Goal: Task Accomplishment & Management: Use online tool/utility

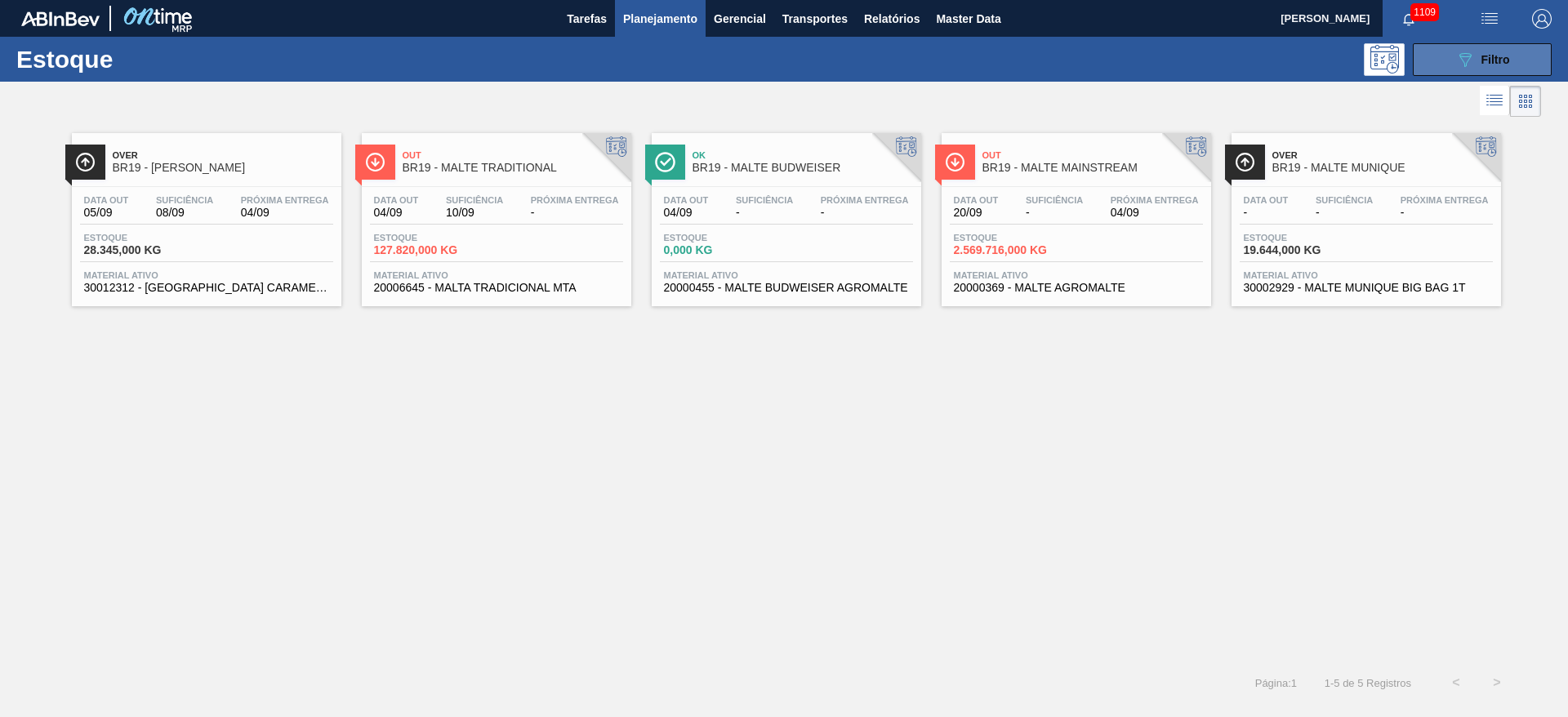
click at [1454, 63] on button "089F7B8B-B2A5-4AFE-B5C0-19BA573D28AC Filtro" at bounding box center [1482, 60] width 139 height 33
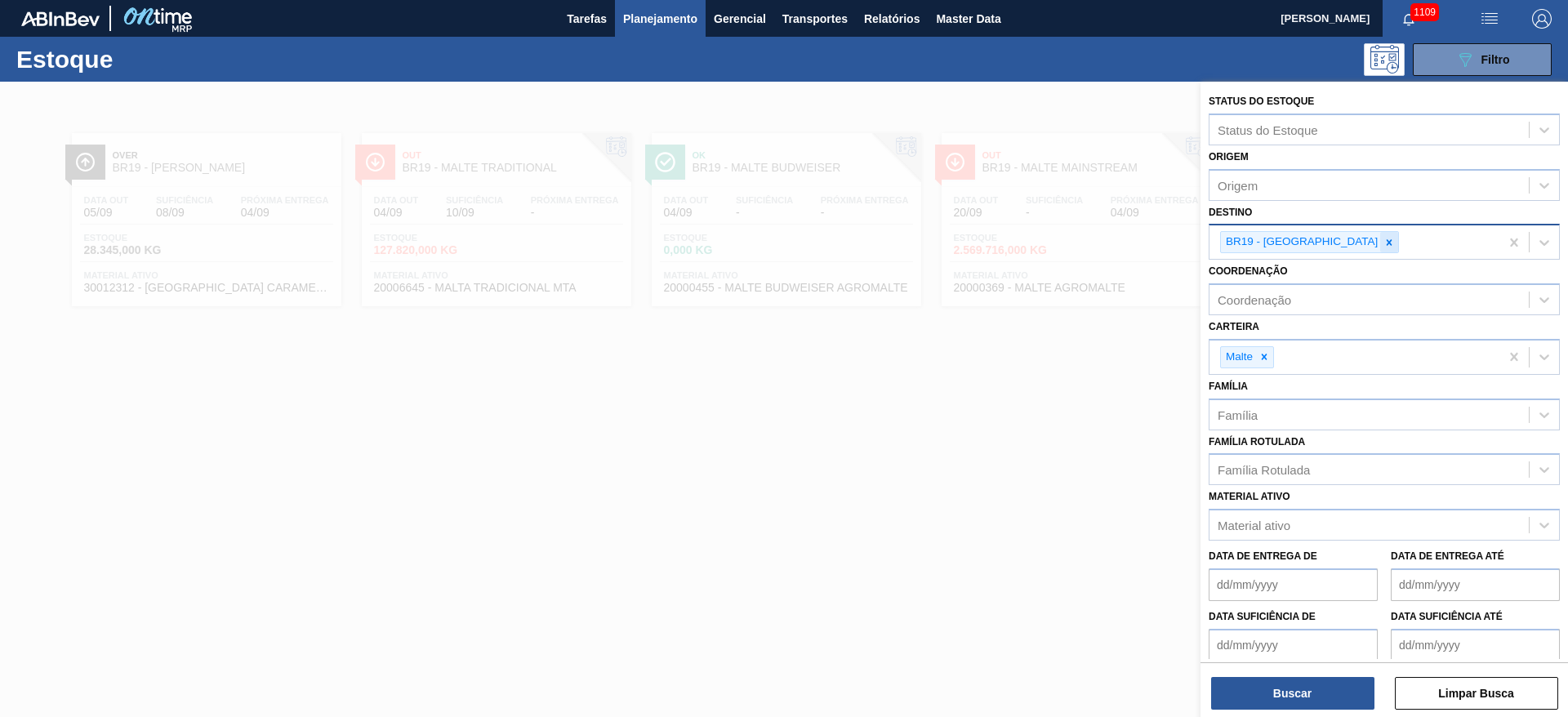
click at [1387, 241] on icon at bounding box center [1390, 242] width 6 height 6
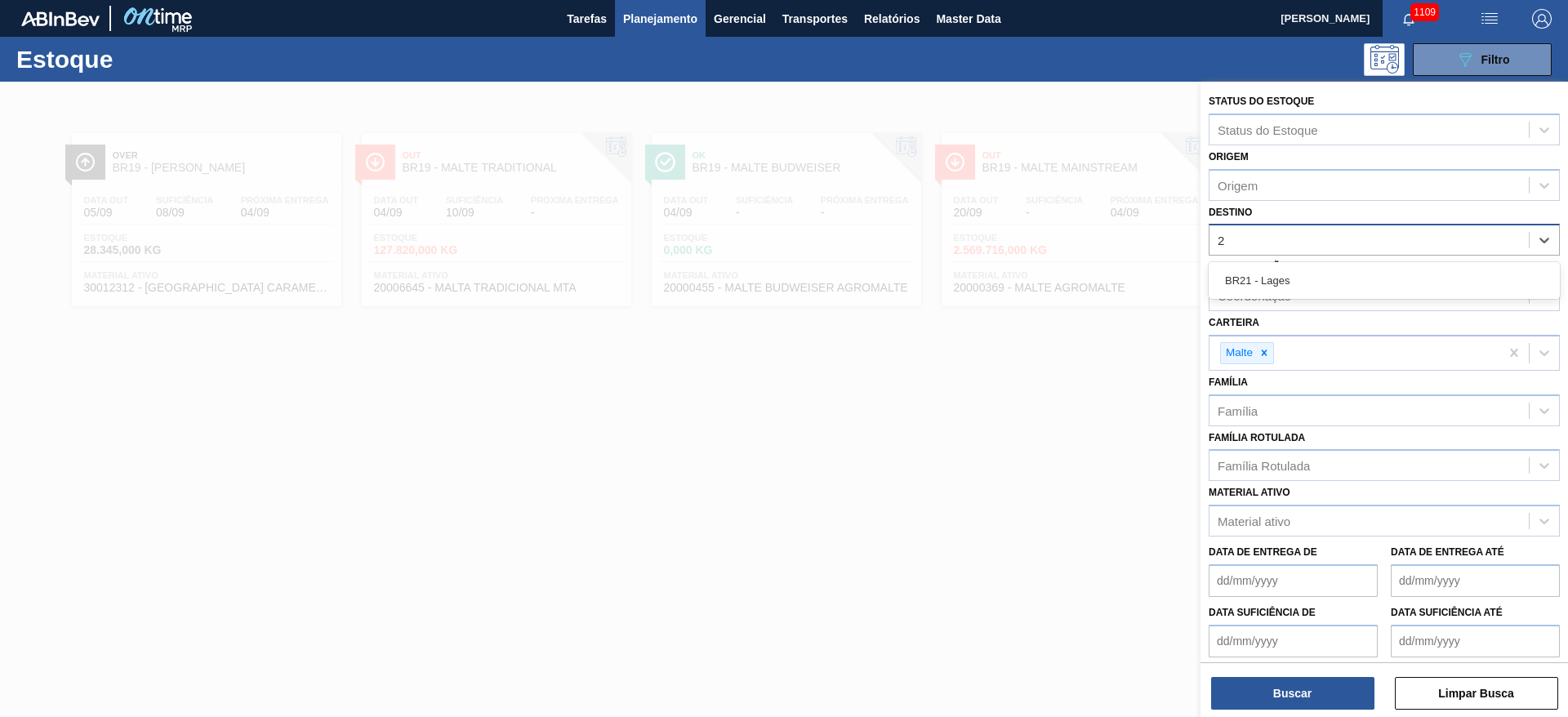
type input "21"
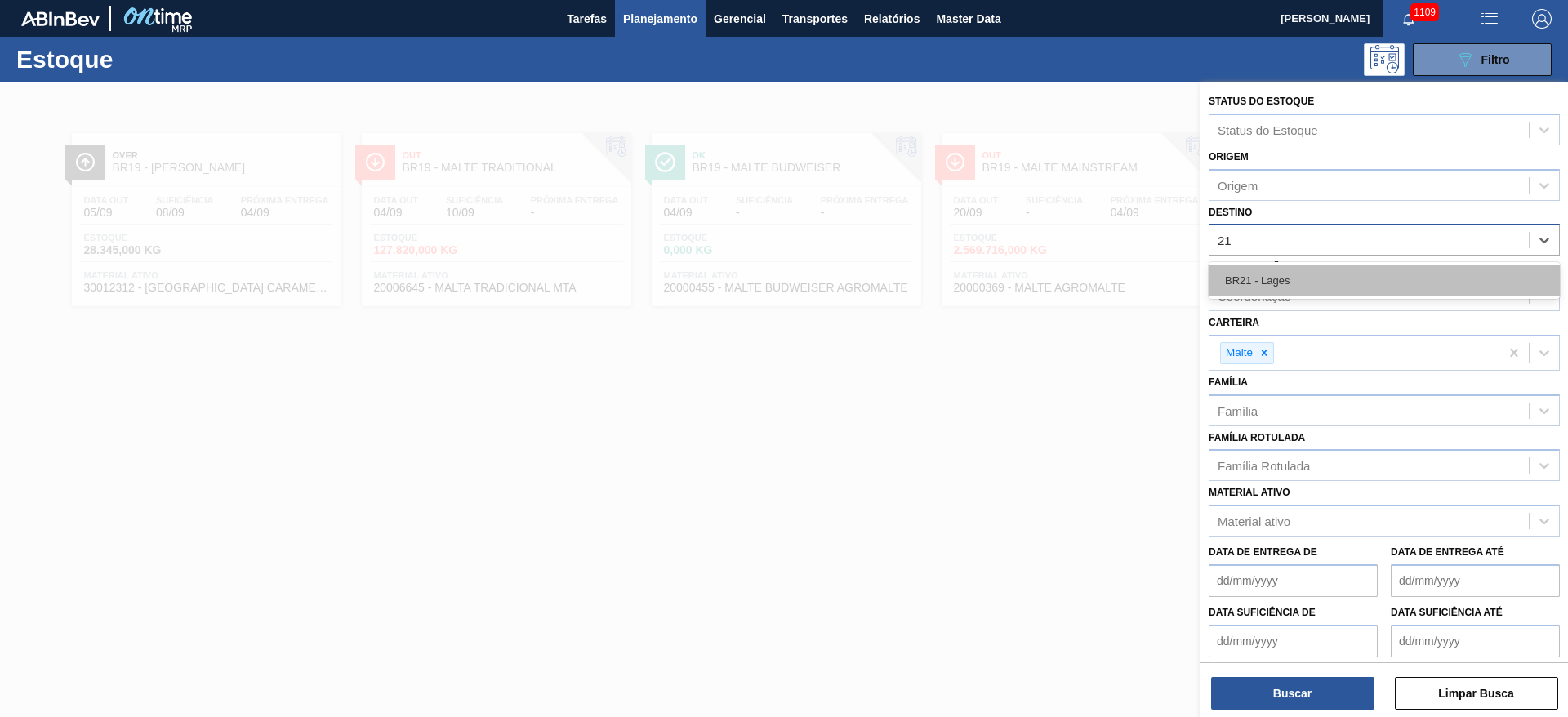
click at [1291, 266] on div "BR21 - Lages" at bounding box center [1384, 280] width 351 height 30
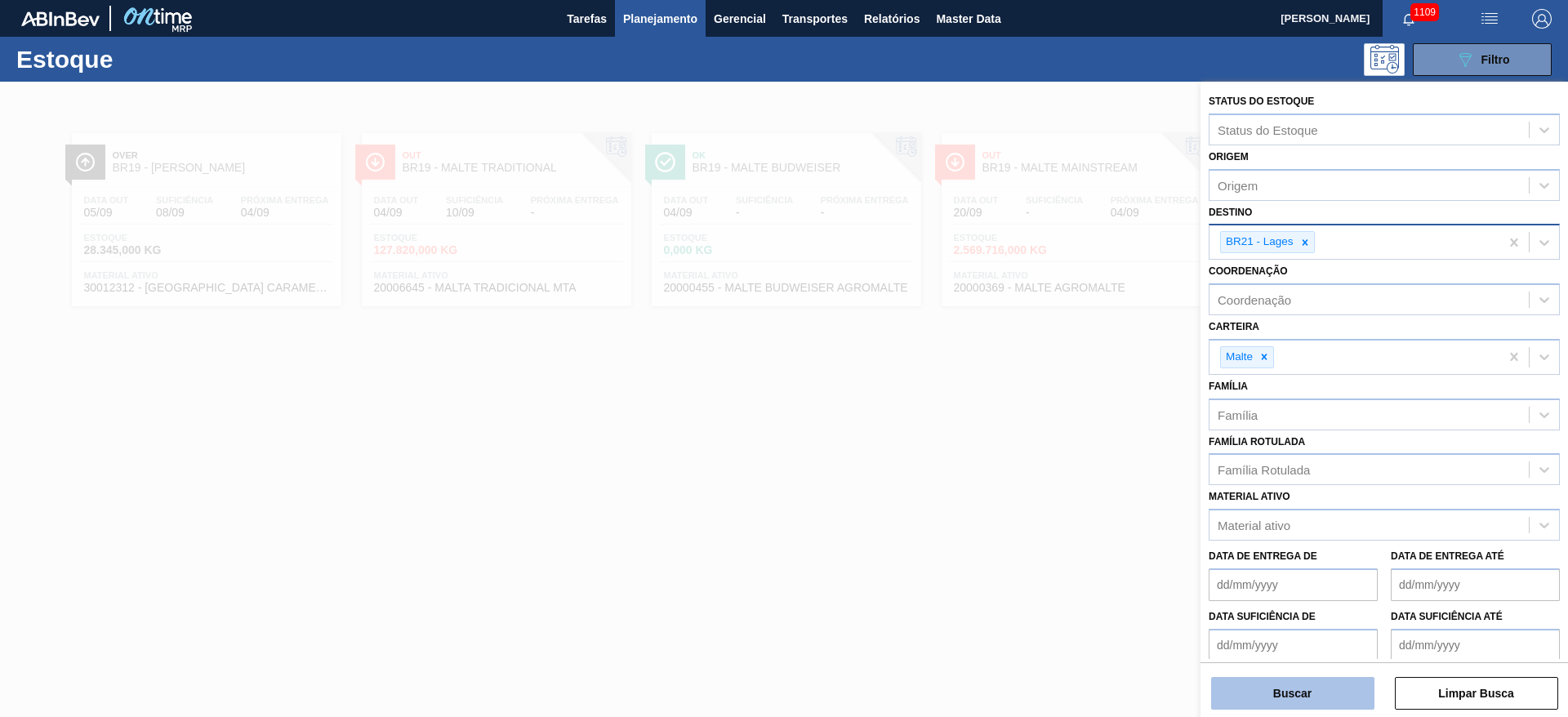
click at [1275, 697] on button "Buscar" at bounding box center [1293, 694] width 164 height 33
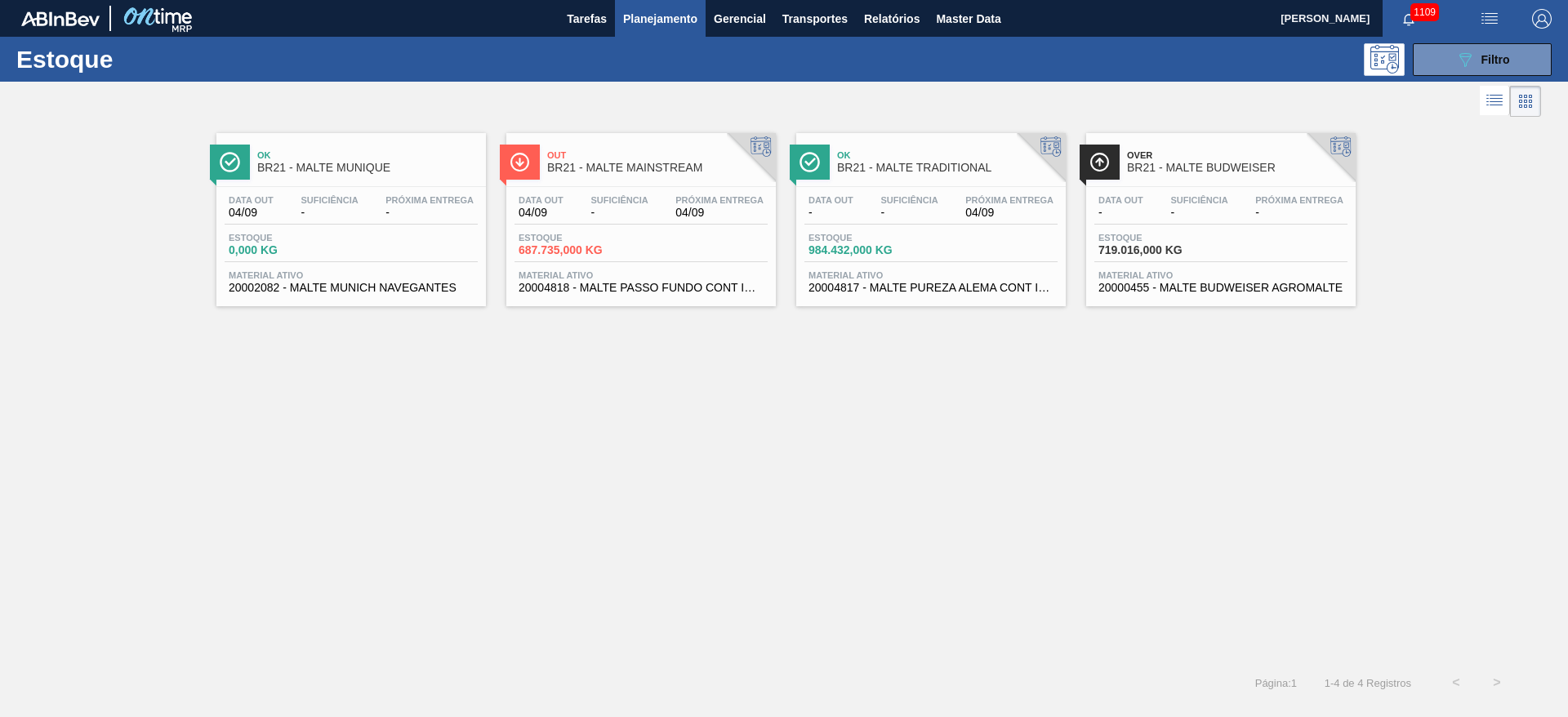
click at [583, 231] on div "Data [DATE] Suficiência - Próxima Entrega 04/09 Estoque 687.735,000 KG Material…" at bounding box center [641, 242] width 270 height 111
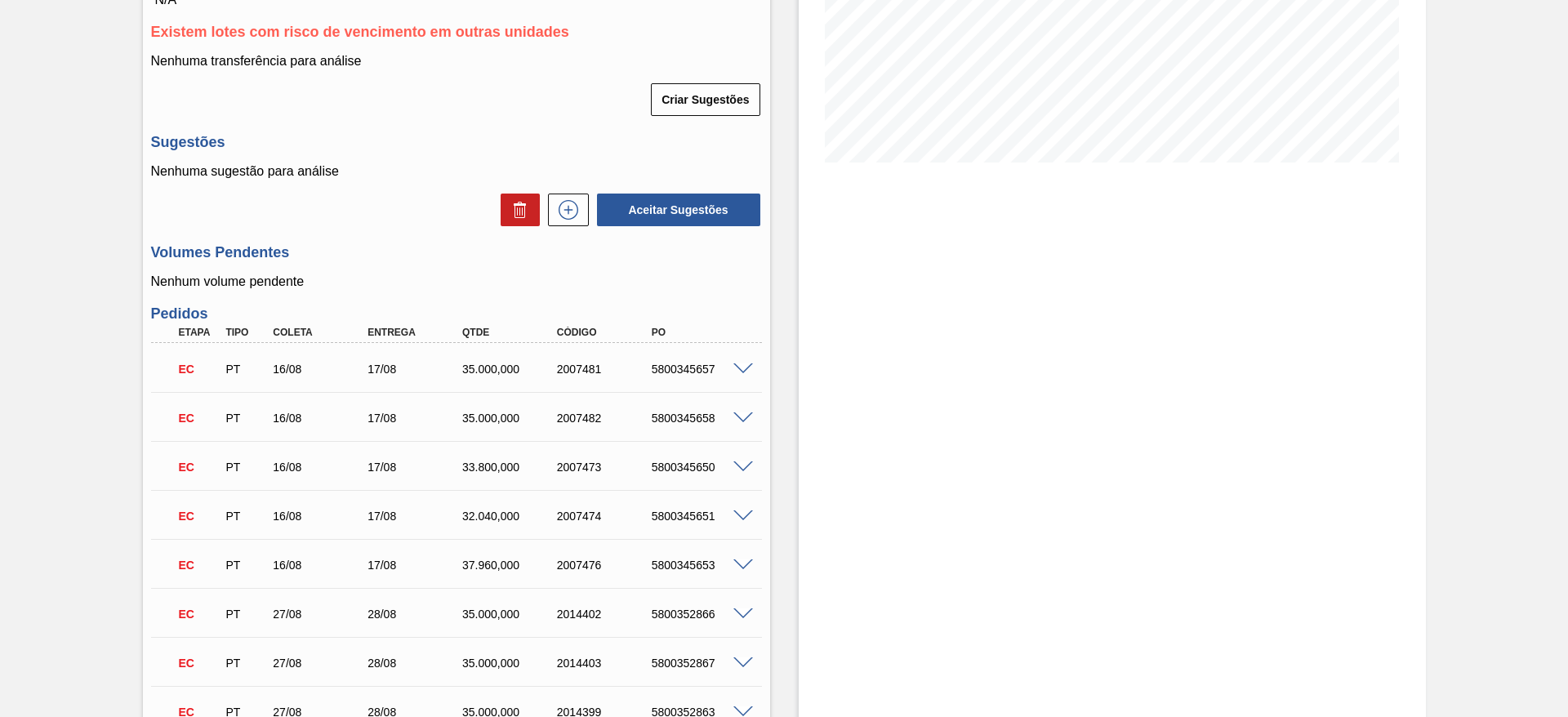
scroll to position [368, 0]
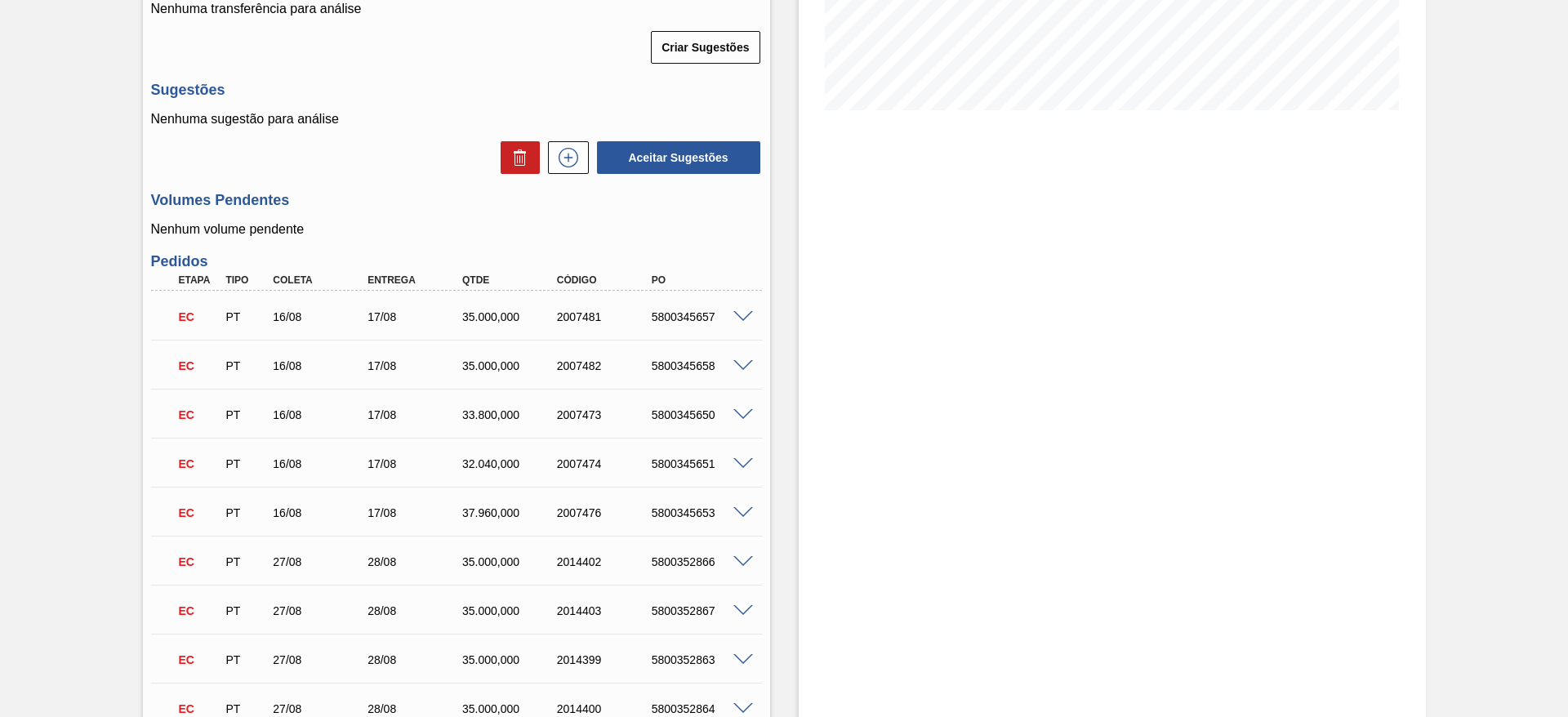
click at [740, 314] on span at bounding box center [743, 317] width 20 height 12
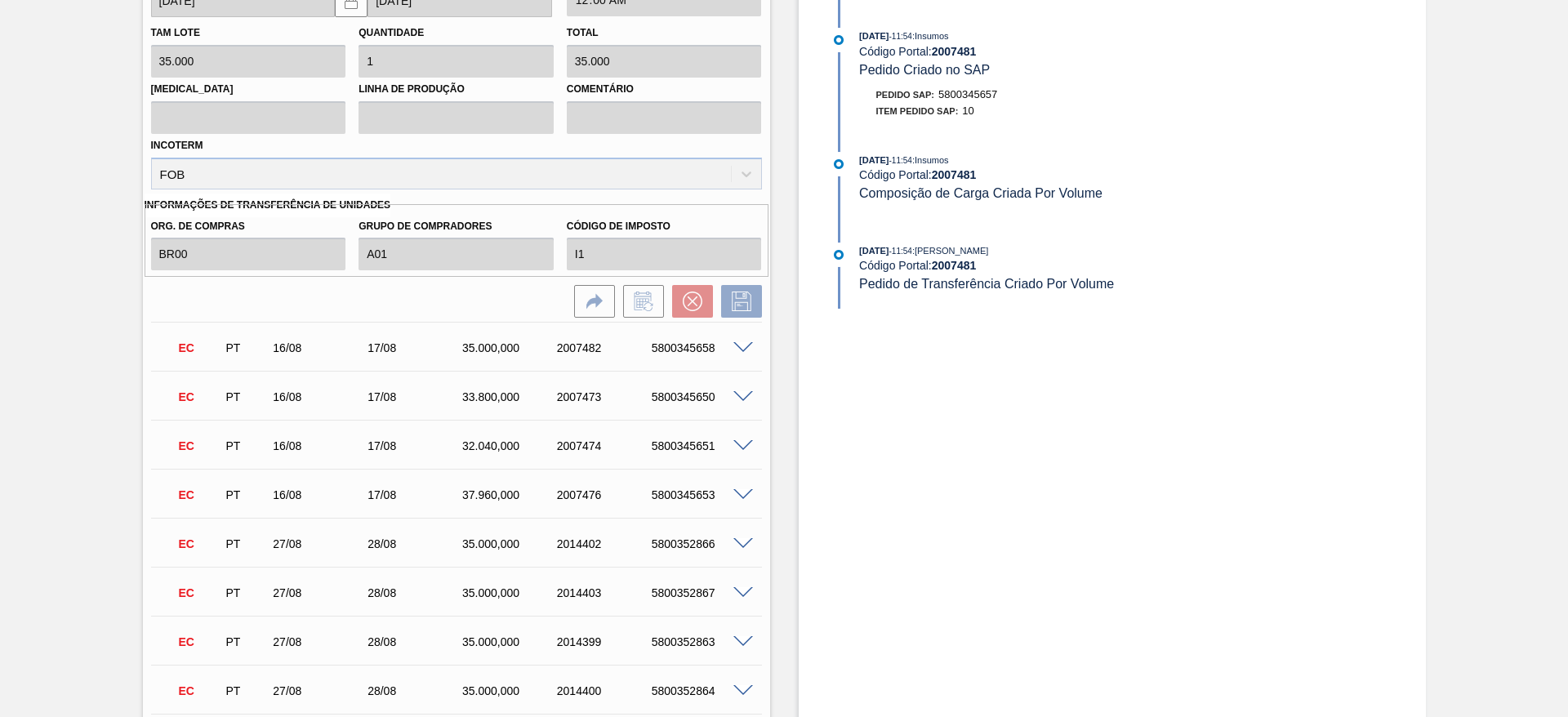
scroll to position [490, 0]
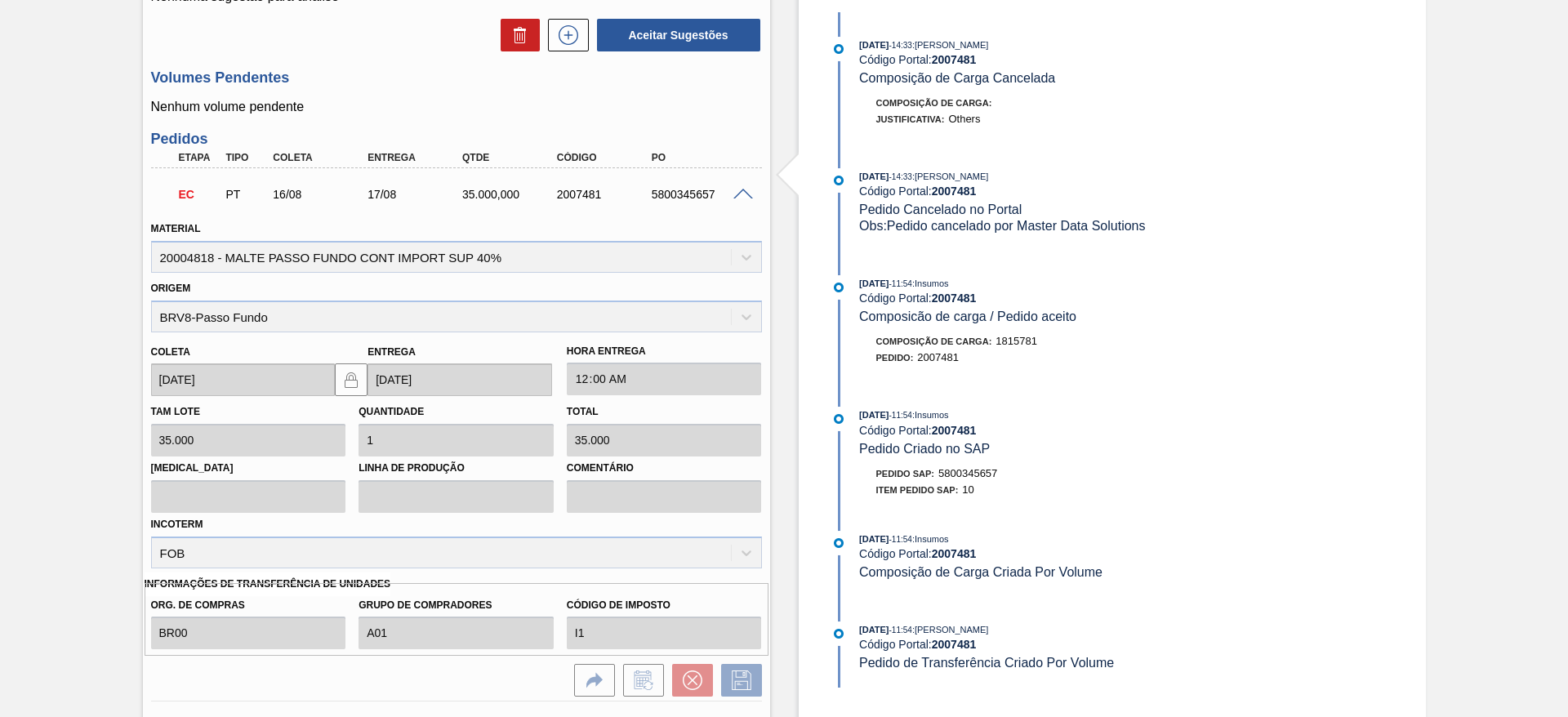
click at [737, 196] on span at bounding box center [743, 194] width 20 height 12
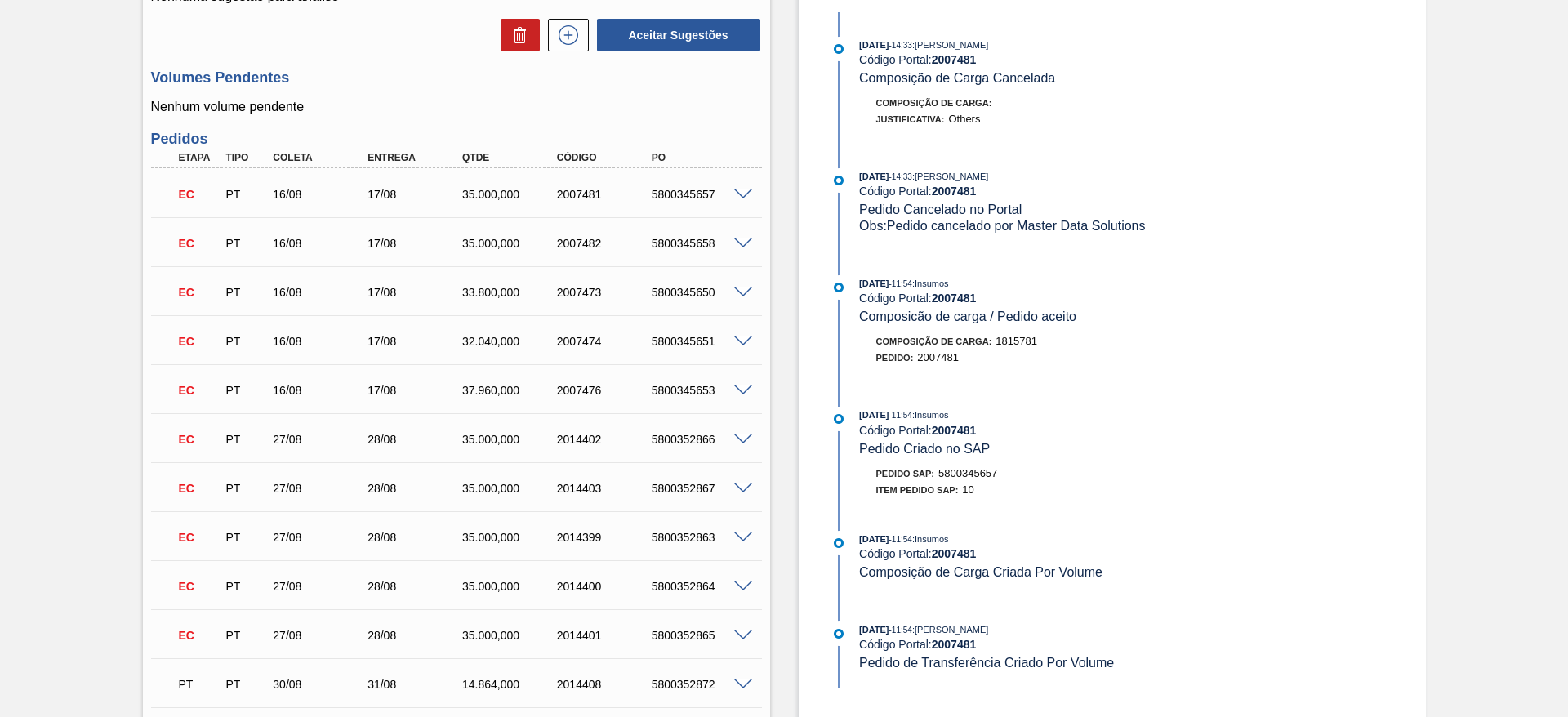
scroll to position [0, 0]
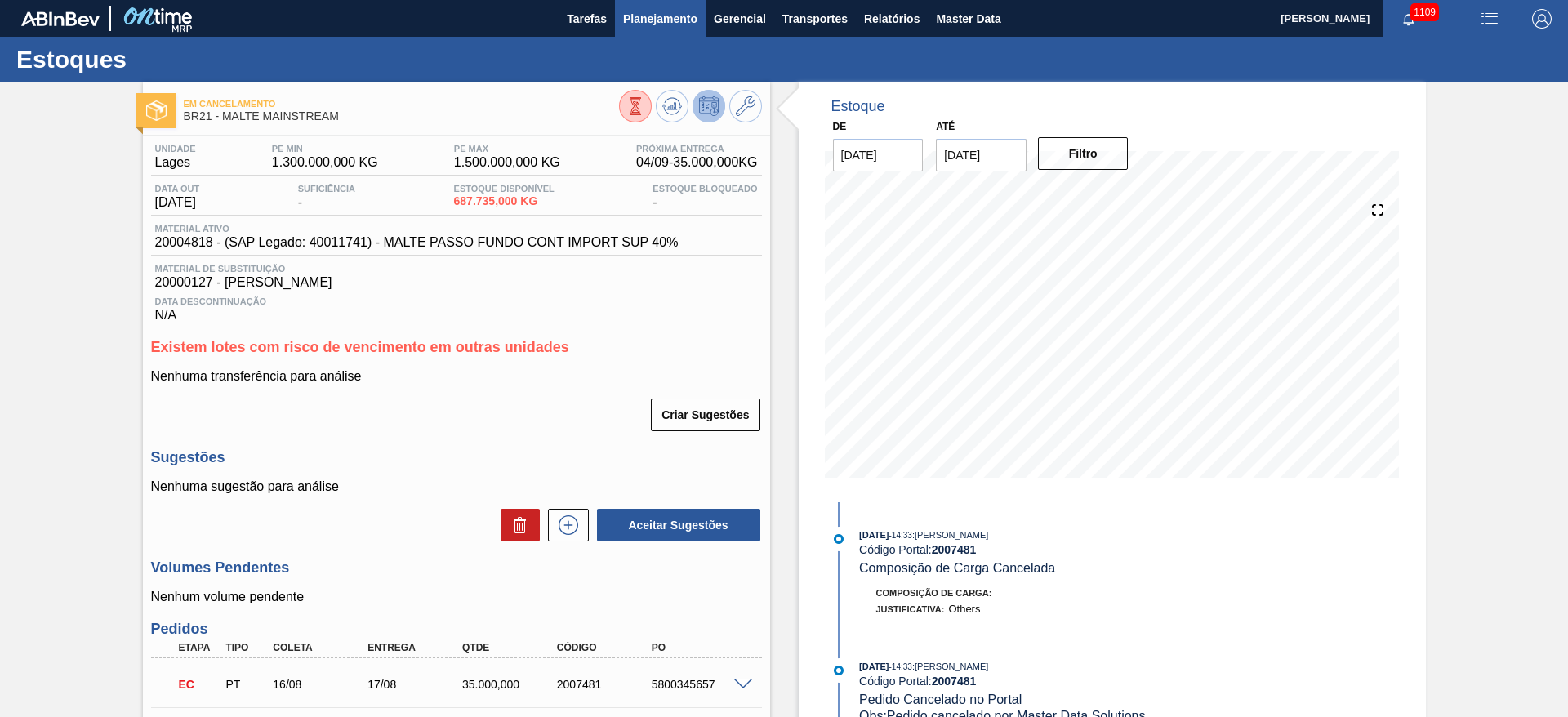
click at [664, 16] on span "Planejamento" at bounding box center [660, 19] width 74 height 20
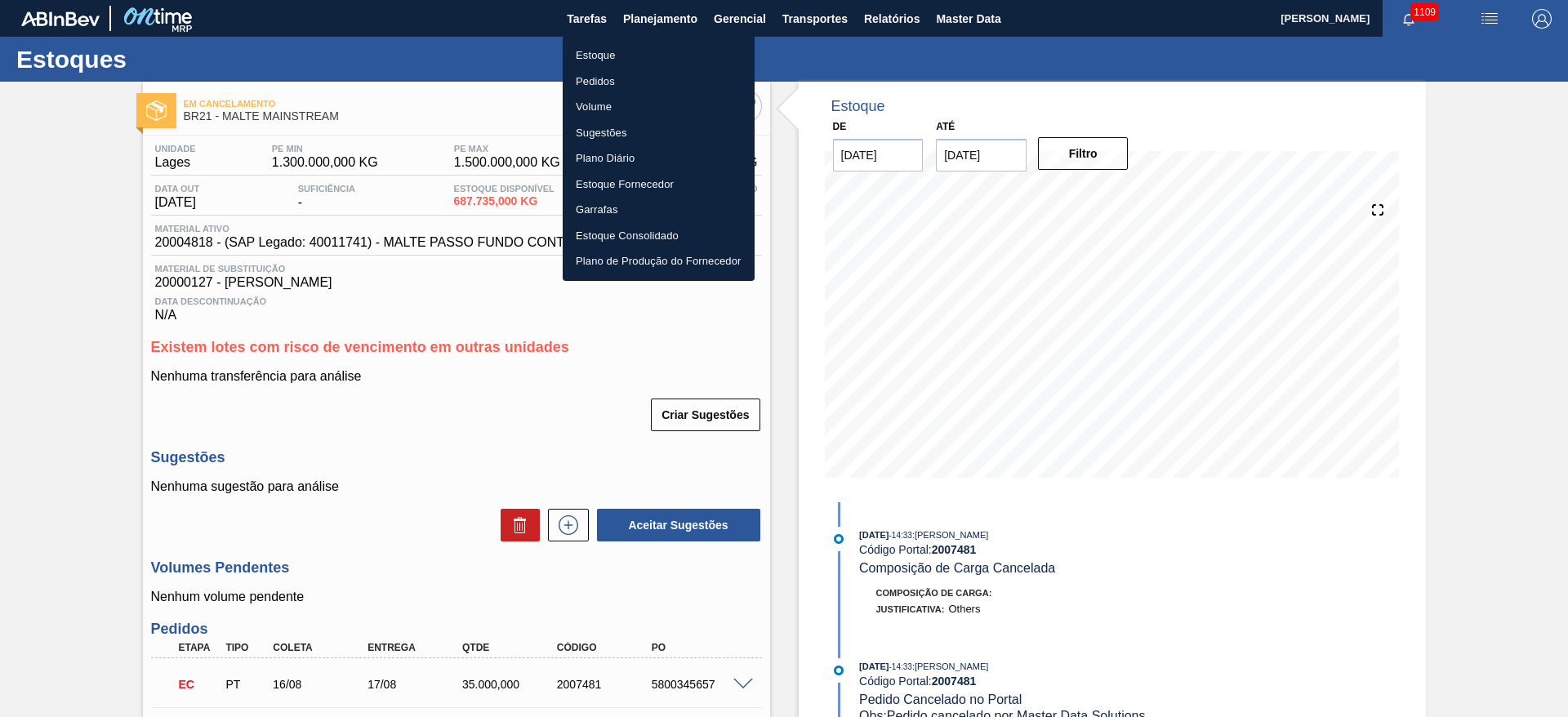
click at [146, 382] on div at bounding box center [784, 358] width 1568 height 717
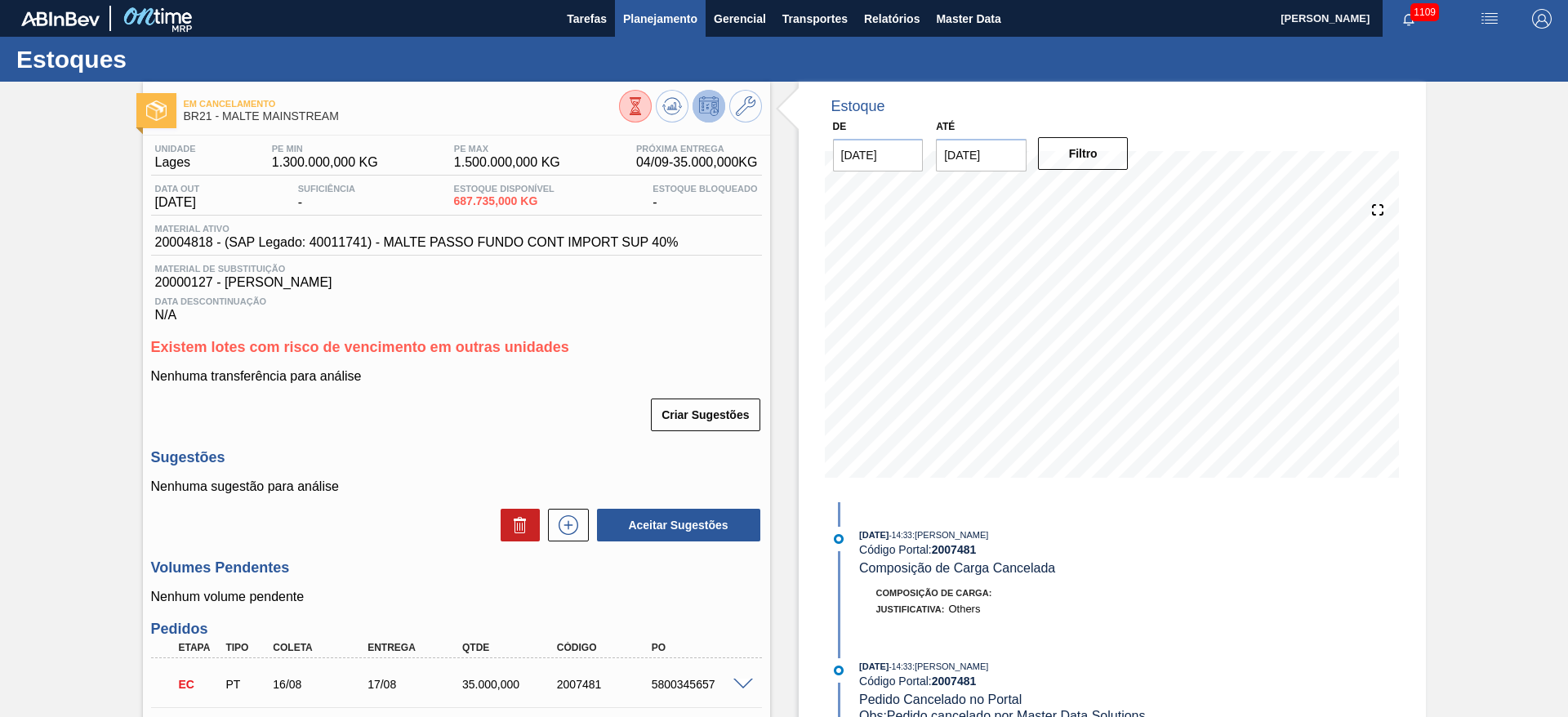
click at [638, 25] on span "Planejamento" at bounding box center [660, 19] width 74 height 20
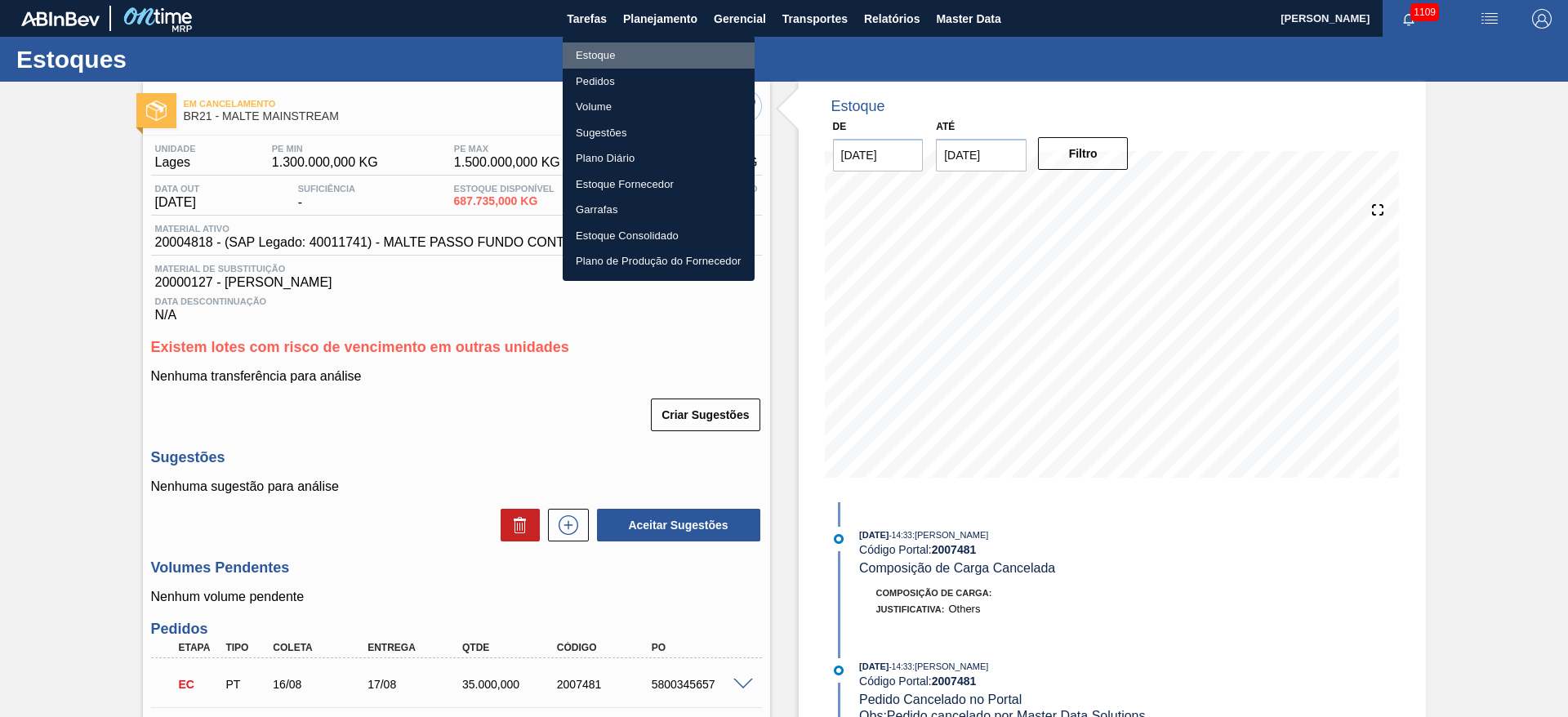
click at [585, 58] on li "Estoque" at bounding box center [658, 56] width 192 height 26
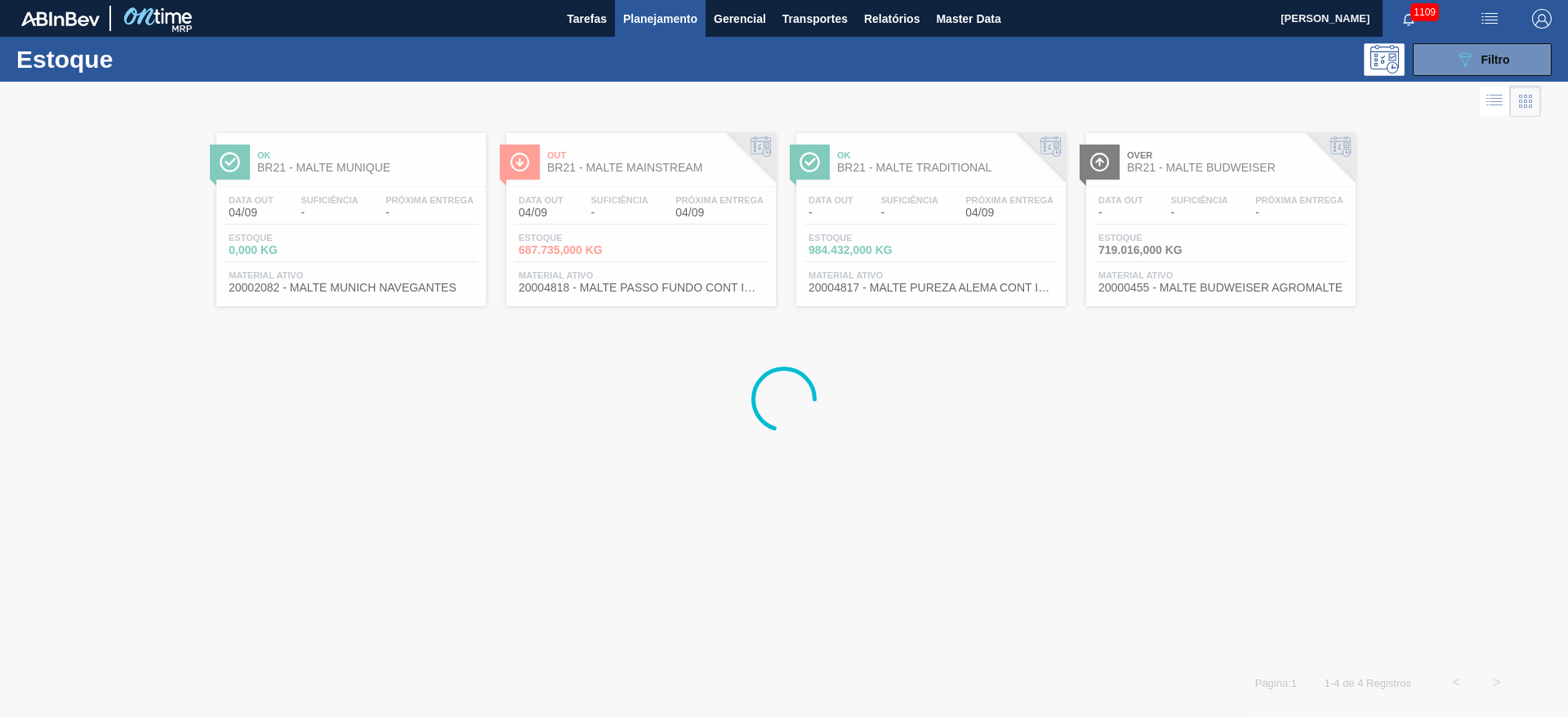
click at [822, 553] on div at bounding box center [784, 399] width 1568 height 636
click at [1491, 18] on img "button" at bounding box center [1490, 19] width 20 height 20
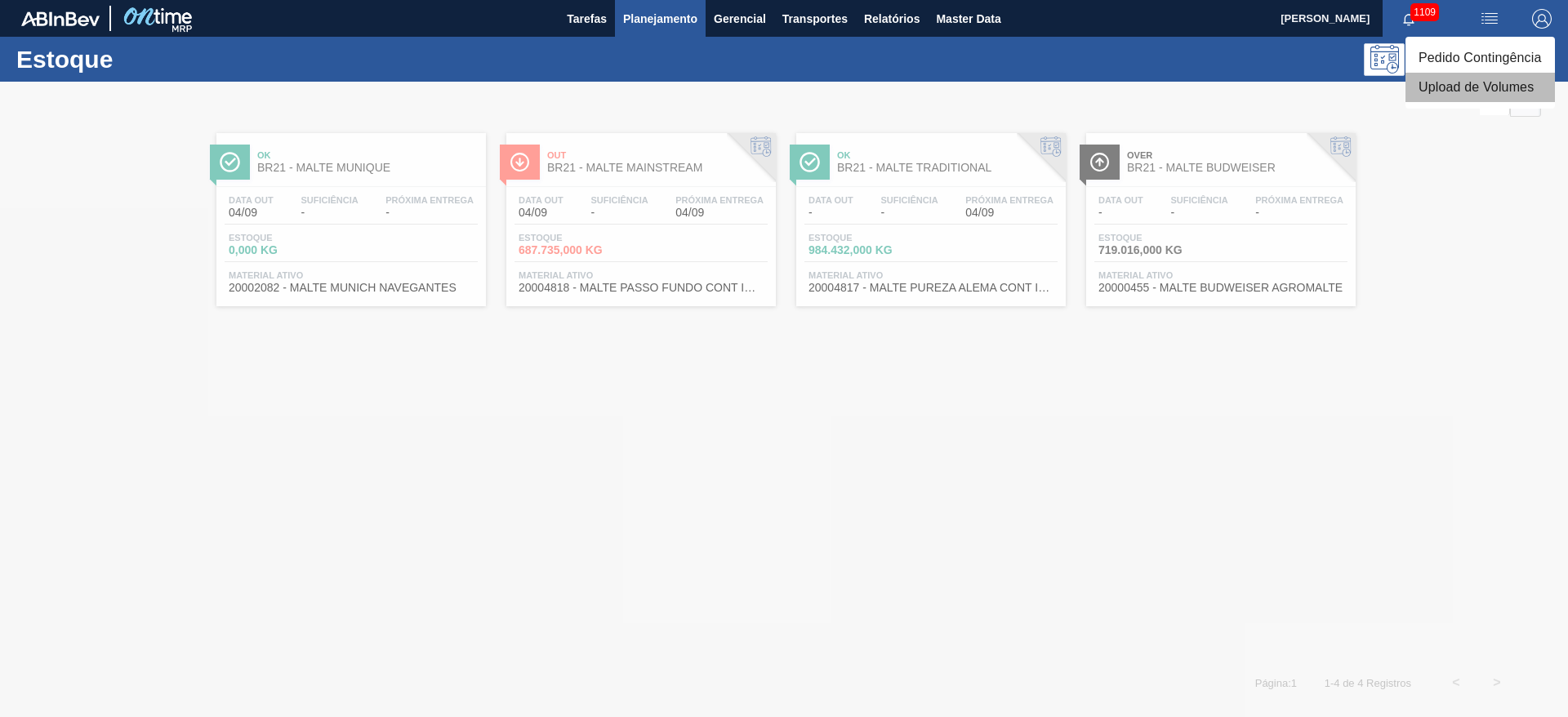
click at [1440, 90] on li "Upload de Volumes" at bounding box center [1481, 87] width 150 height 30
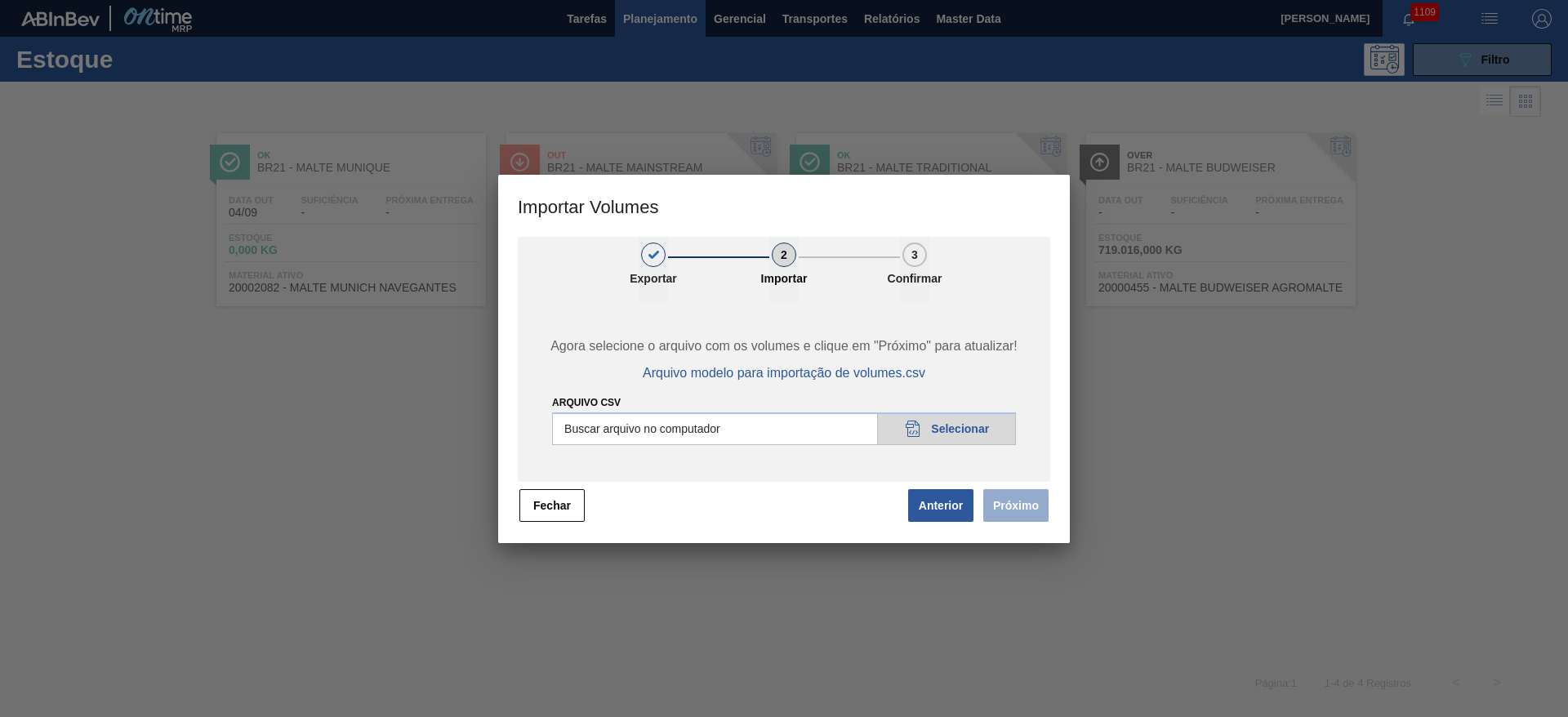
click at [958, 440] on input "Arquivo csv" at bounding box center [784, 429] width 464 height 33
type input "C:\fakepath\Pedidos em massa para 08.09 A.csv"
click at [1012, 507] on button "Próximo" at bounding box center [1015, 506] width 65 height 33
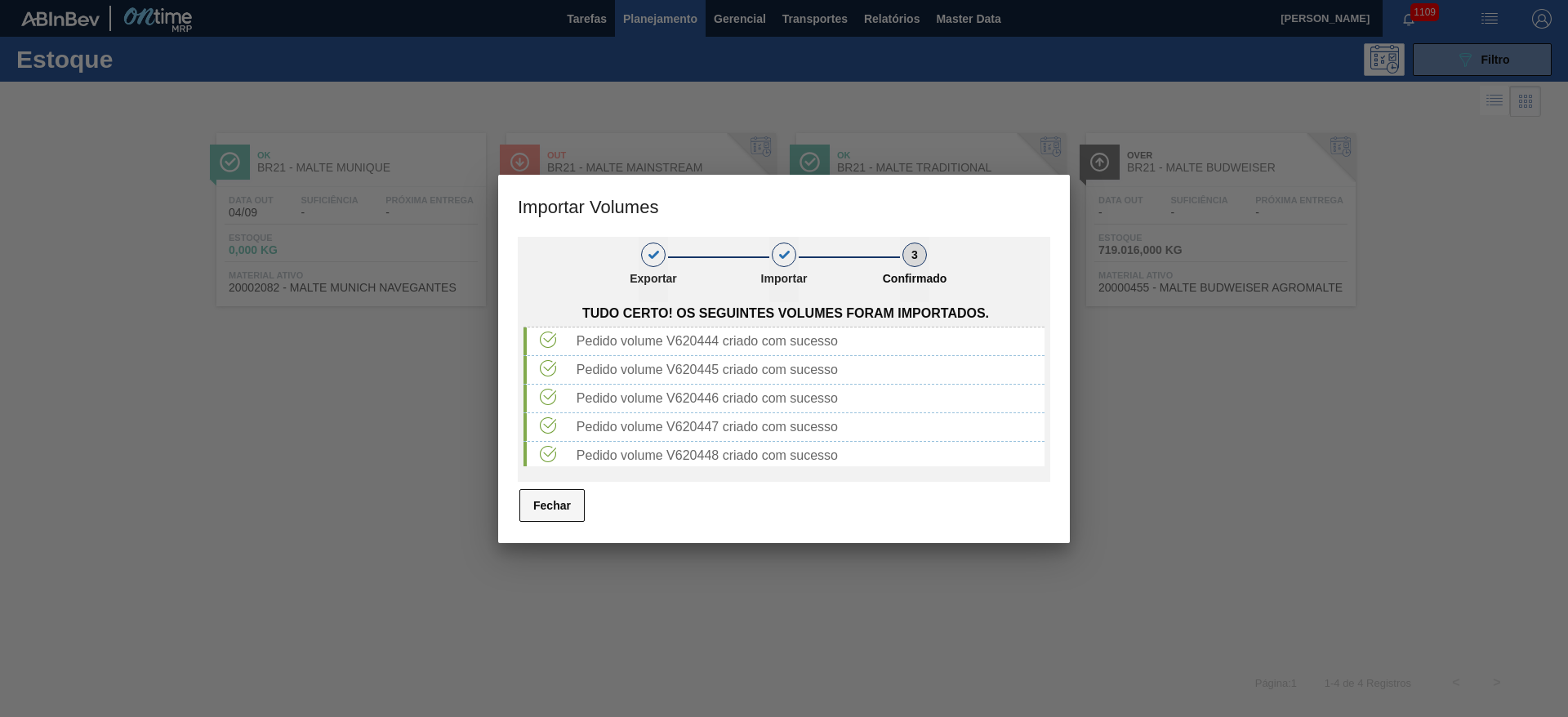
click at [551, 501] on button "Fechar" at bounding box center [552, 506] width 65 height 33
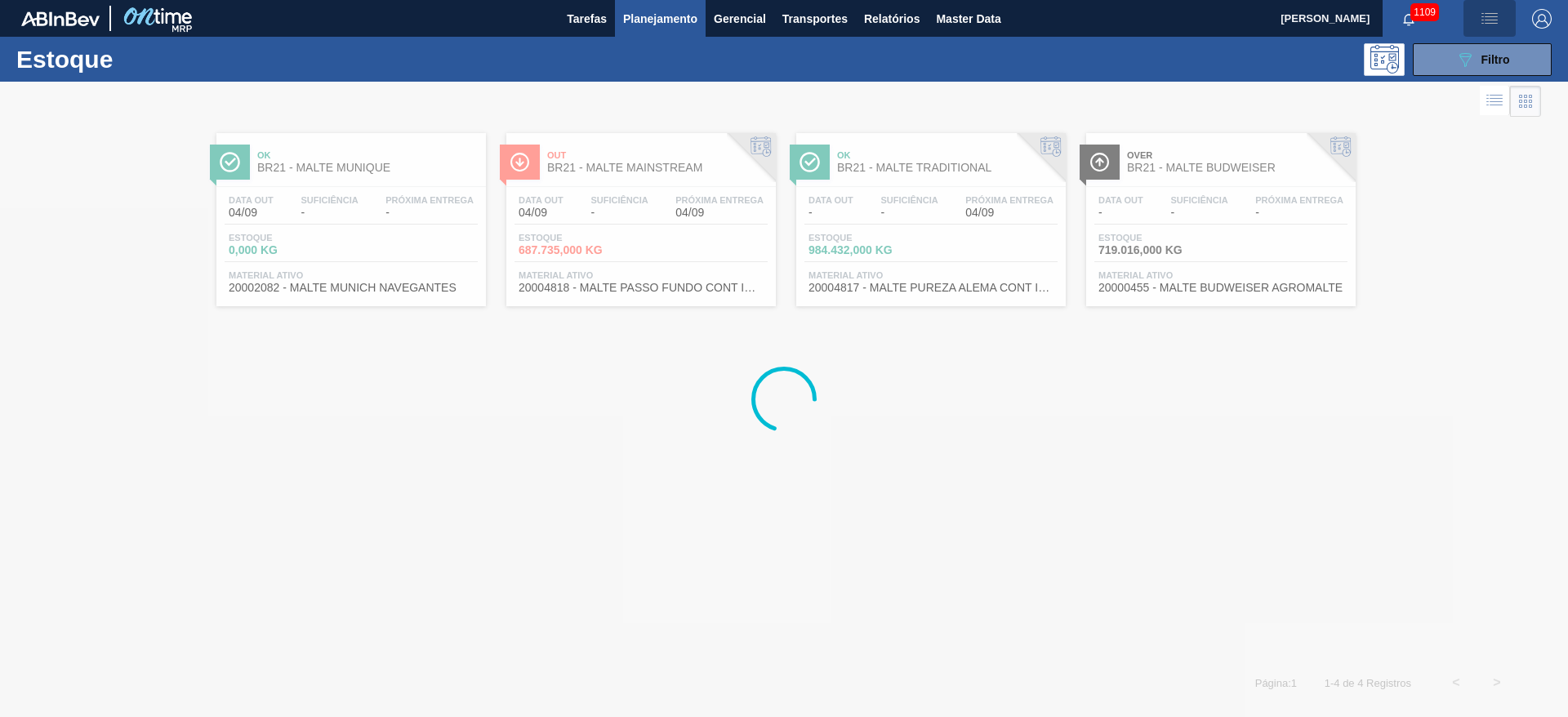
click at [1486, 22] on img "button" at bounding box center [1490, 19] width 20 height 20
click at [1449, 87] on li "Upload de Volumes" at bounding box center [1481, 87] width 150 height 30
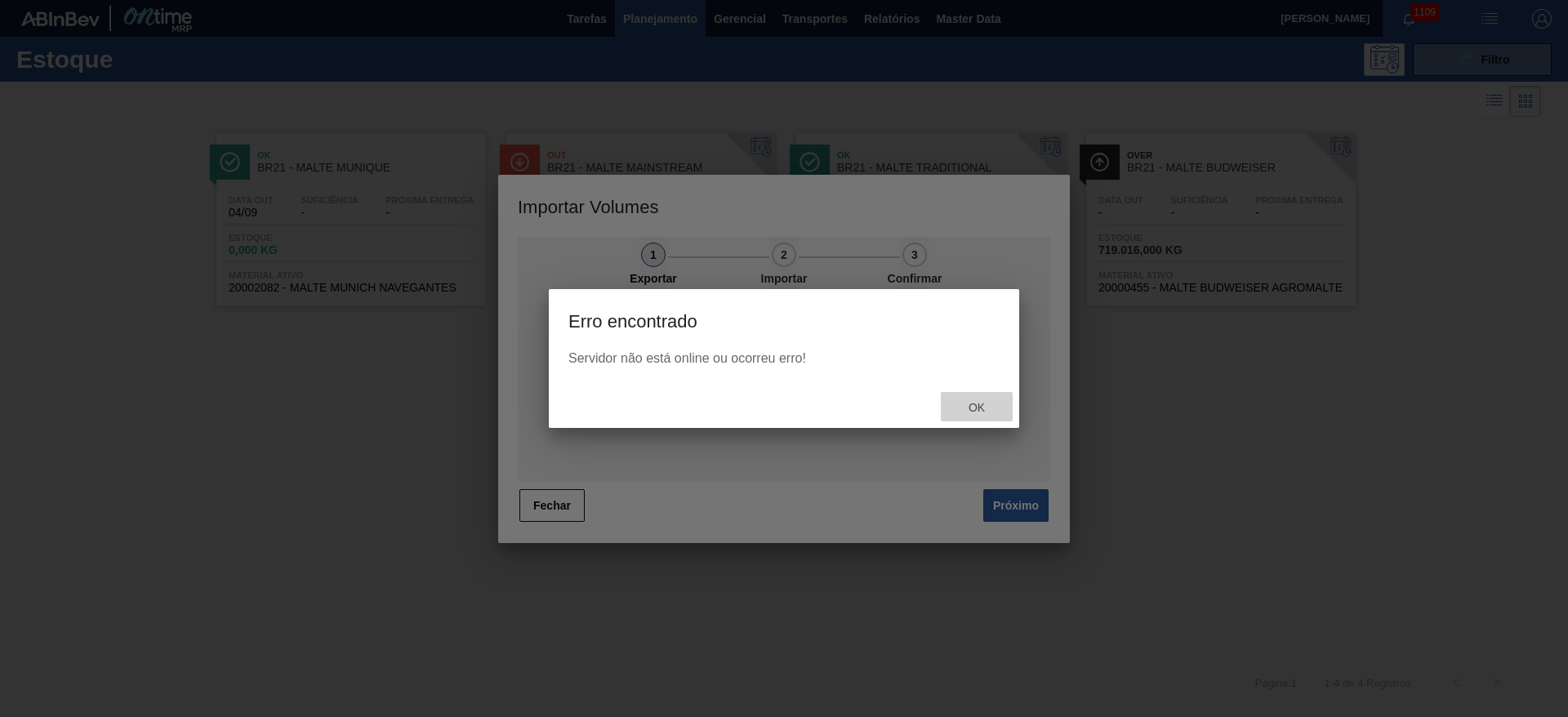
click at [987, 411] on span "Ok" at bounding box center [977, 408] width 43 height 13
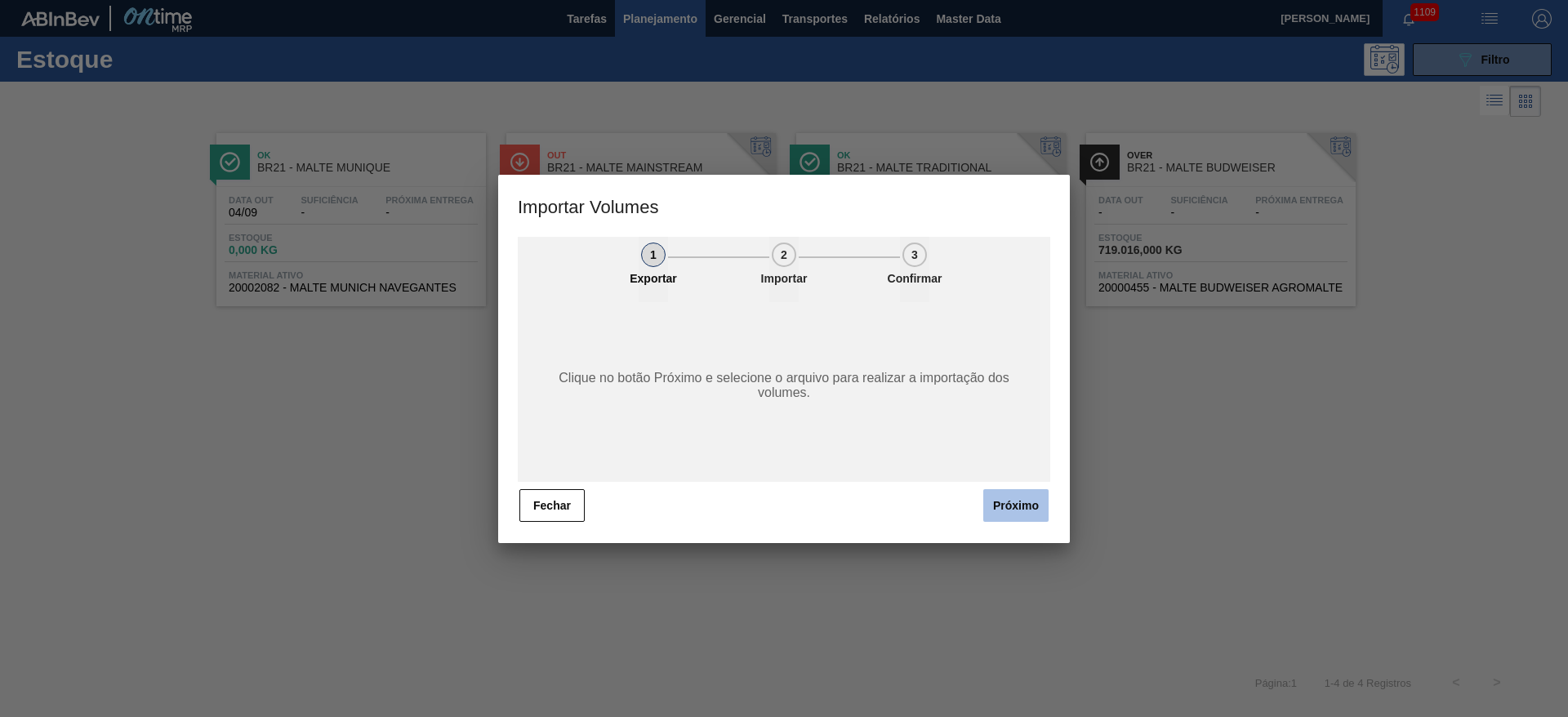
click at [1007, 499] on button "Próximo" at bounding box center [1015, 506] width 65 height 33
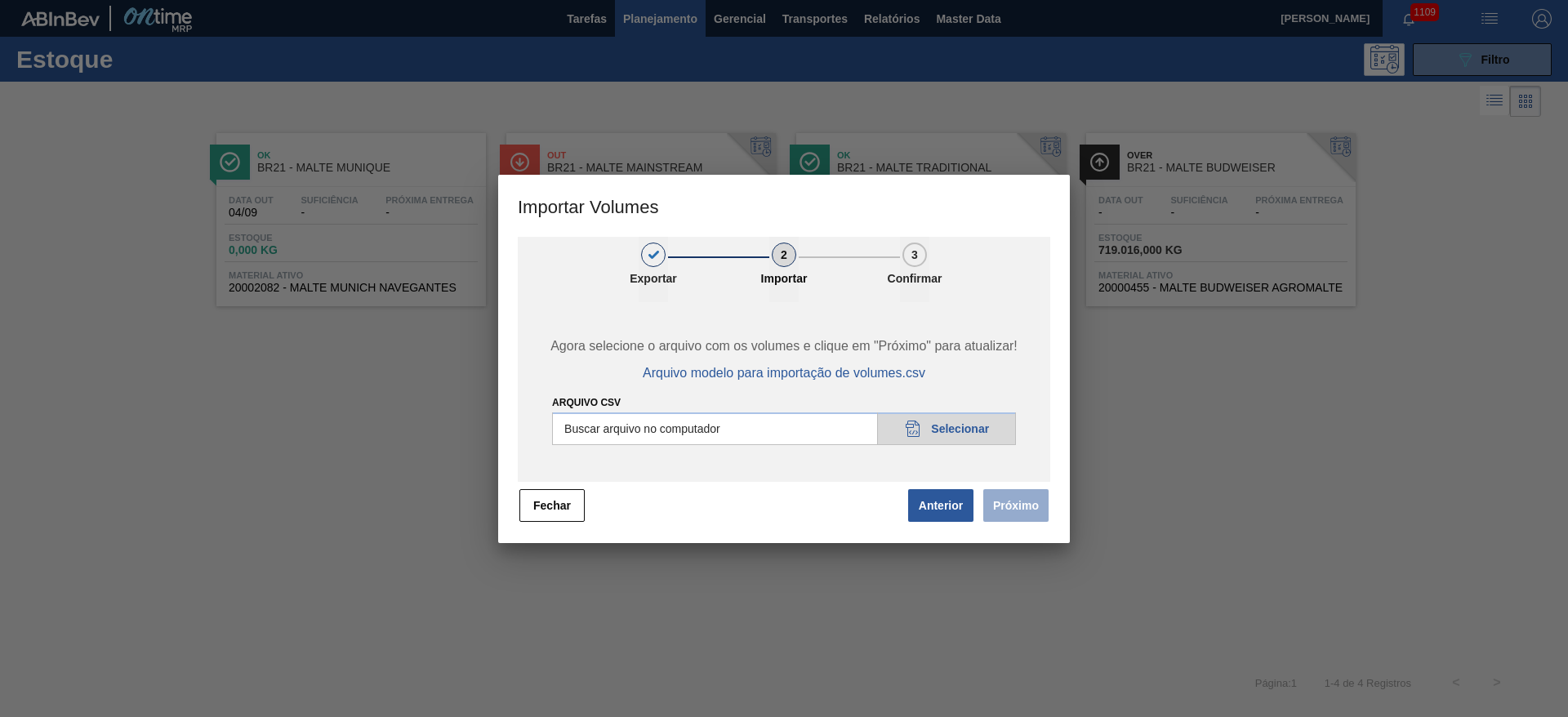
click at [949, 430] on input "Arquivo csv" at bounding box center [784, 429] width 464 height 33
type input "C:\fakepath\Pedidos em massa para 08.09 B.csv"
click at [1015, 502] on button "Próximo" at bounding box center [1015, 506] width 65 height 33
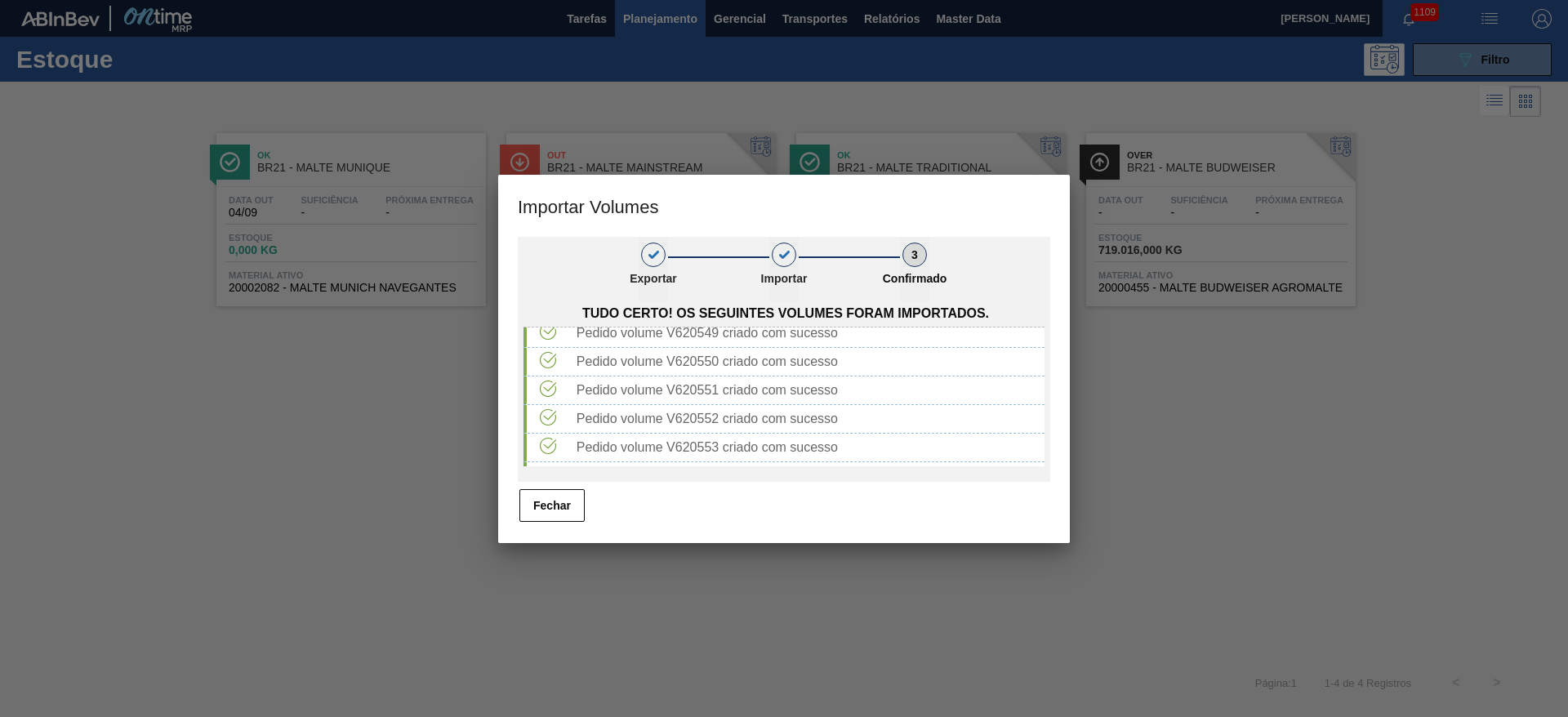
scroll to position [1319, 0]
click at [572, 503] on button "Fechar" at bounding box center [552, 506] width 65 height 33
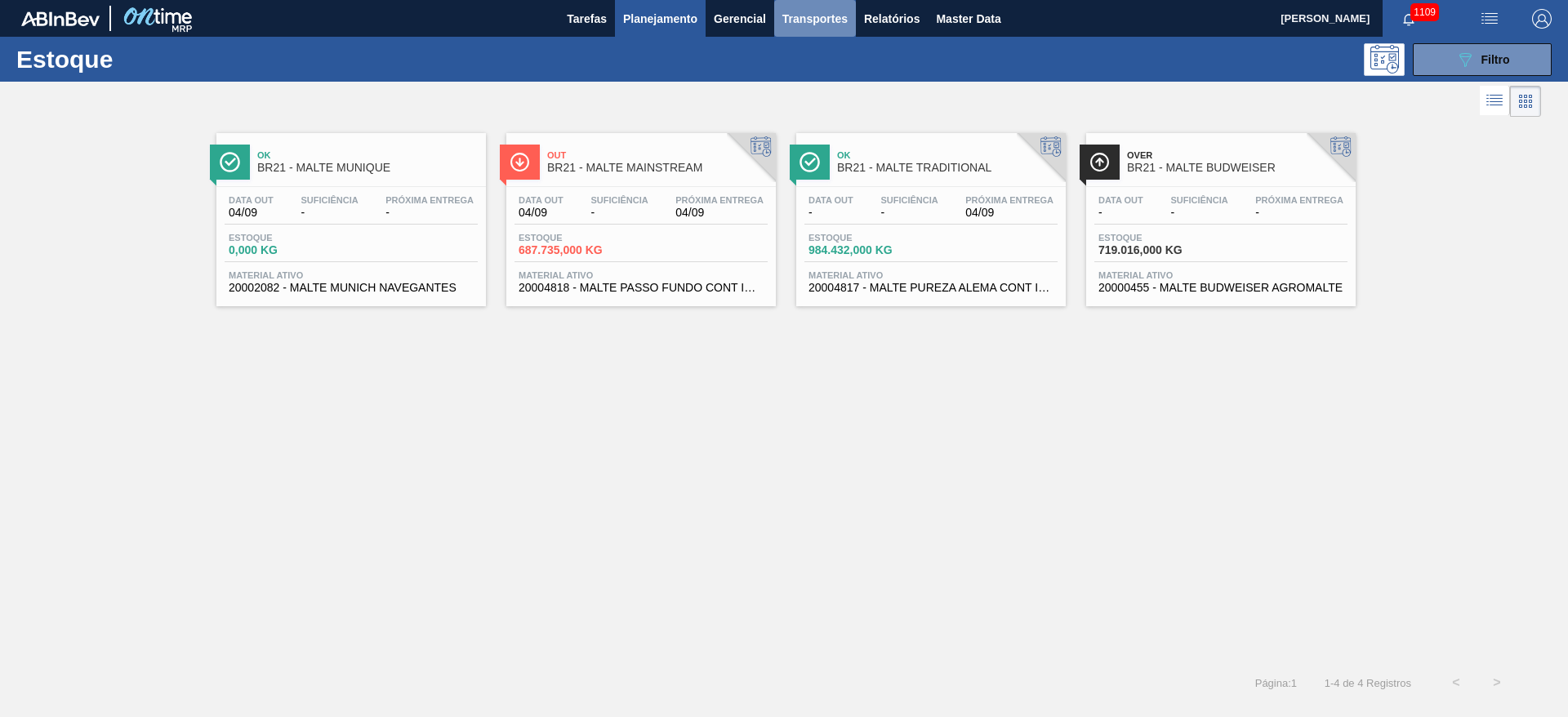
click at [815, 24] on span "Transportes" at bounding box center [815, 19] width 65 height 20
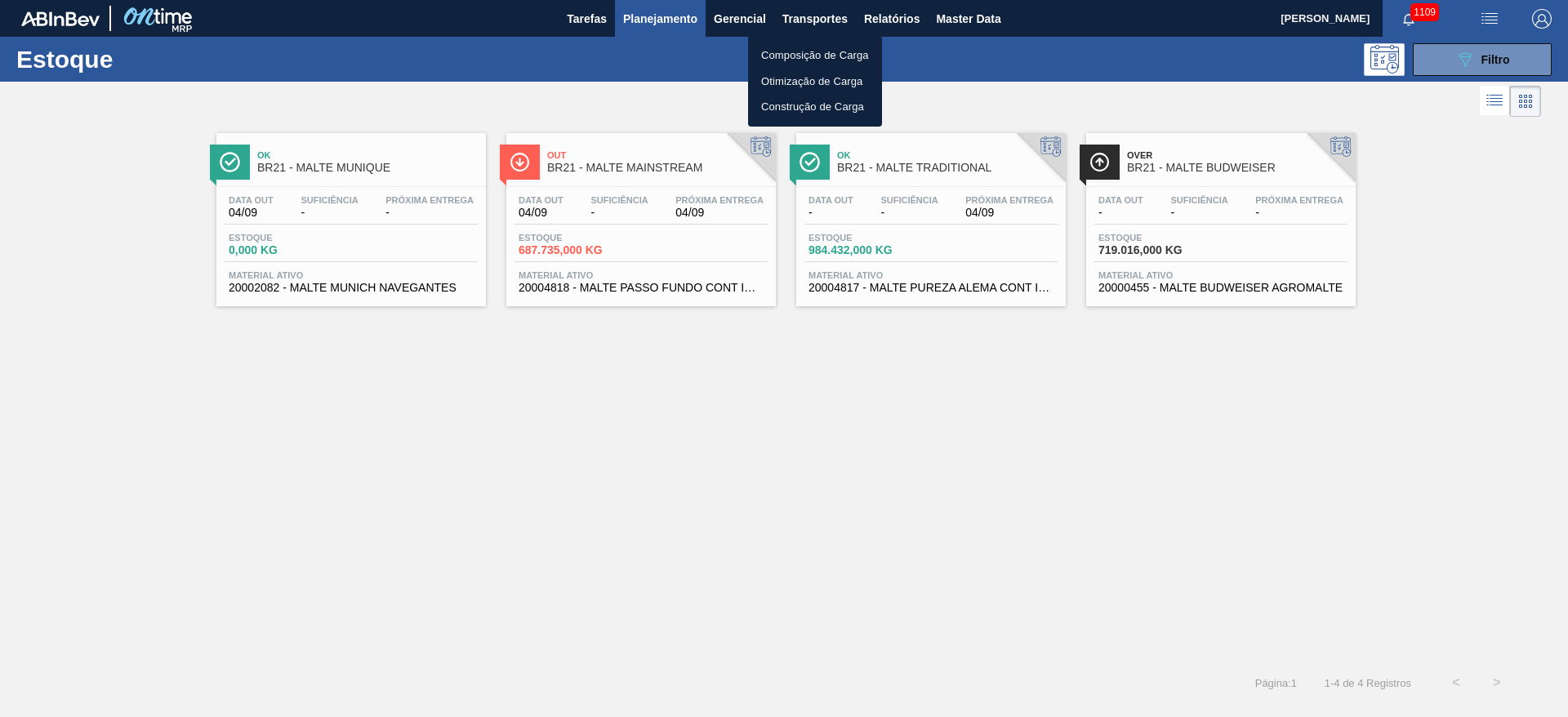
click at [783, 77] on li "Otimização de Carga" at bounding box center [815, 81] width 134 height 26
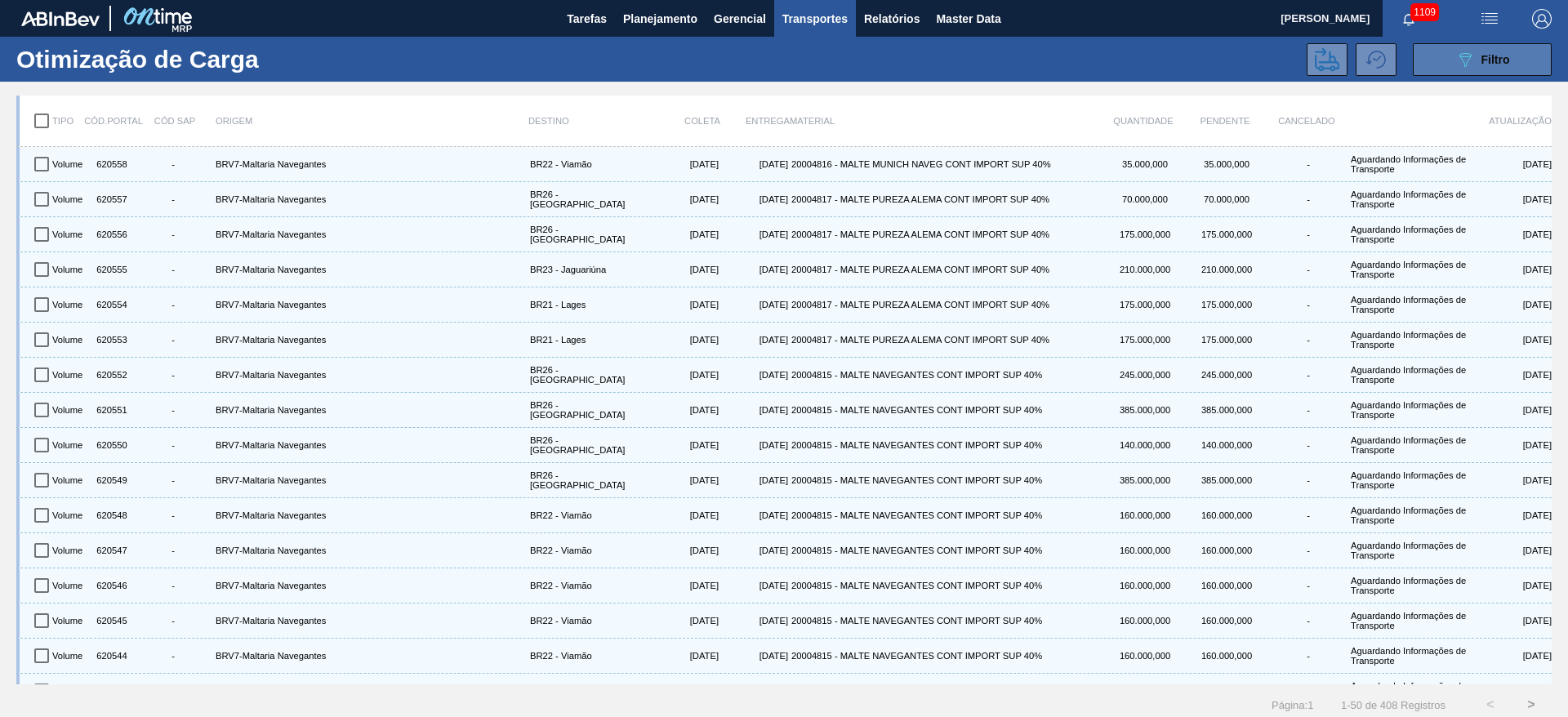
click at [1494, 67] on div "089F7B8B-B2A5-4AFE-B5C0-19BA573D28AC Filtro" at bounding box center [1482, 60] width 55 height 20
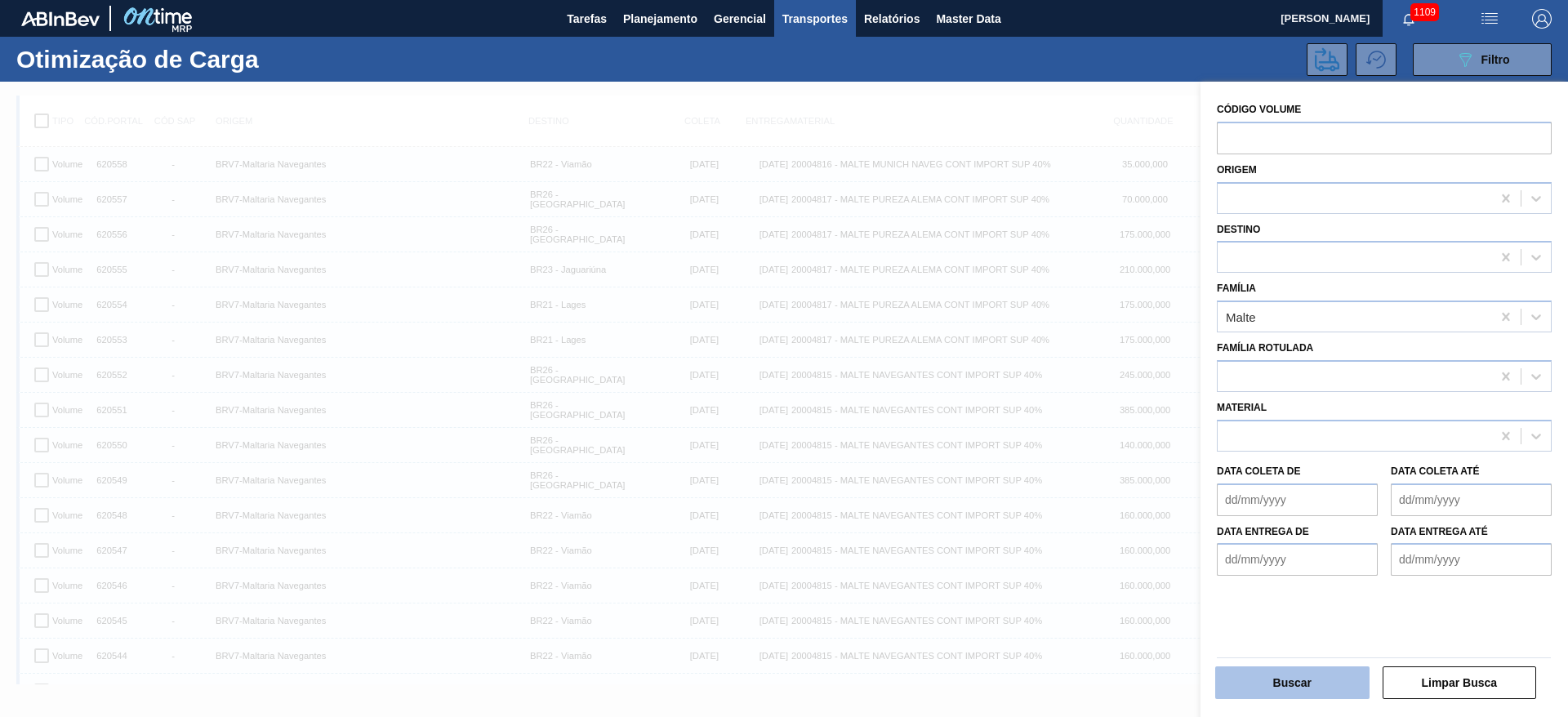
click at [1306, 680] on button "Buscar" at bounding box center [1293, 683] width 155 height 33
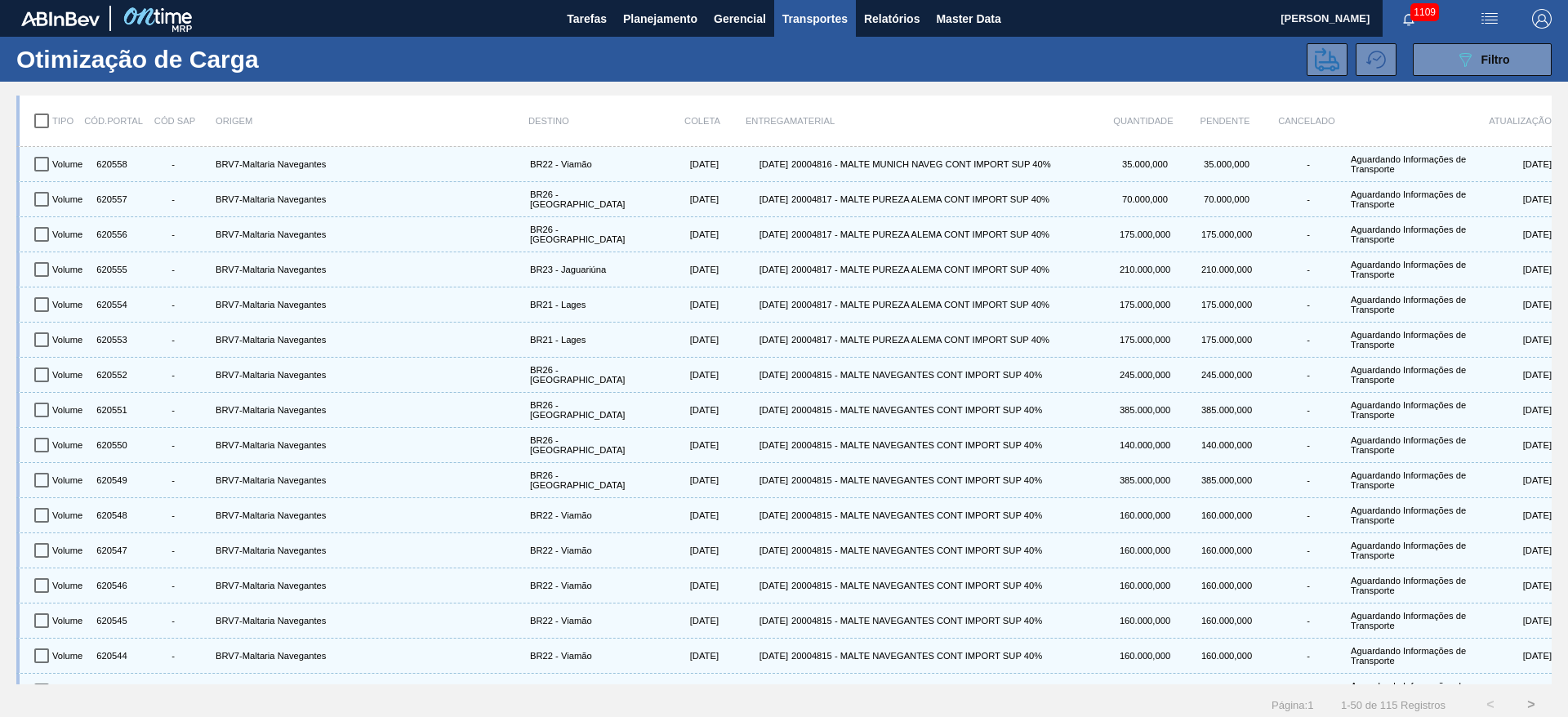
click at [40, 122] on input "checkbox" at bounding box center [42, 121] width 35 height 35
checkbox input "true"
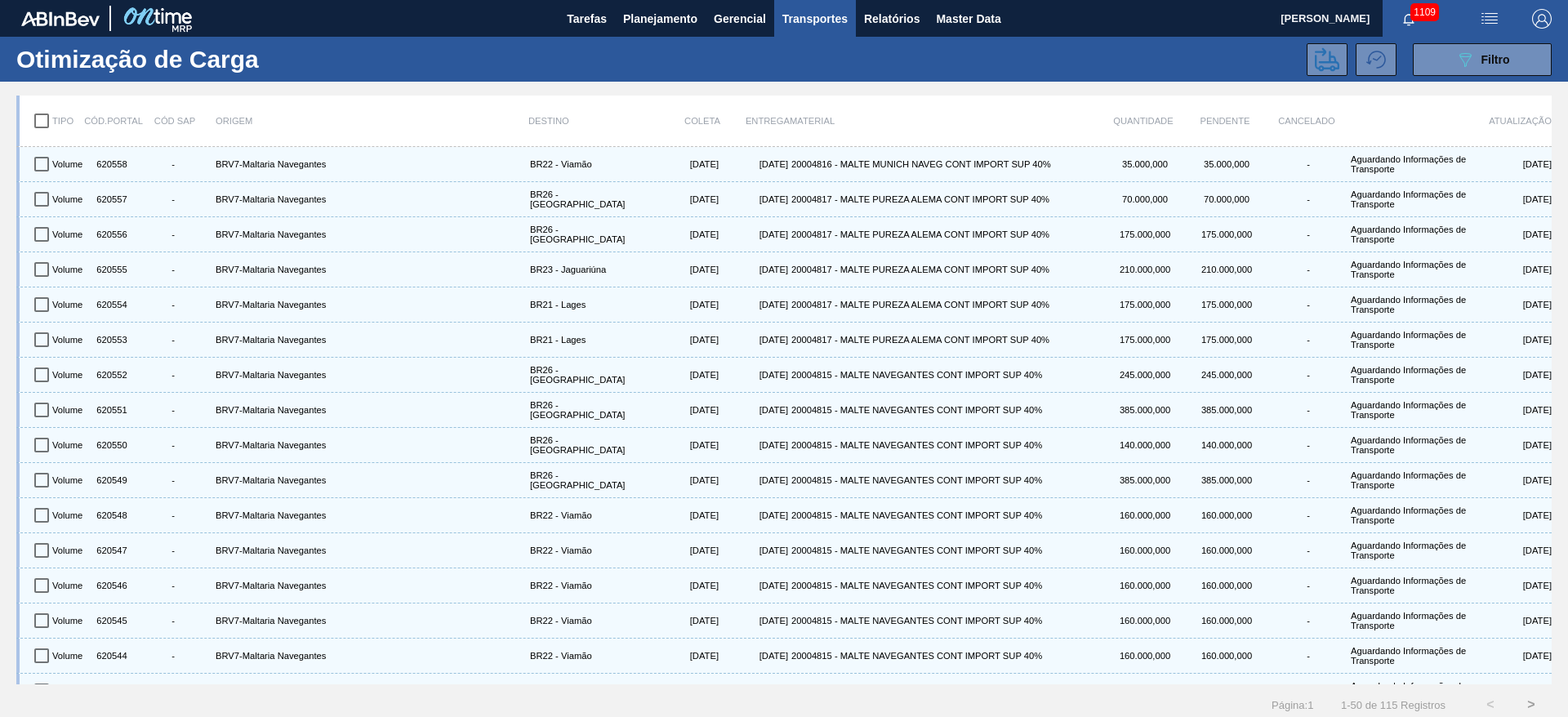
checkbox input "true"
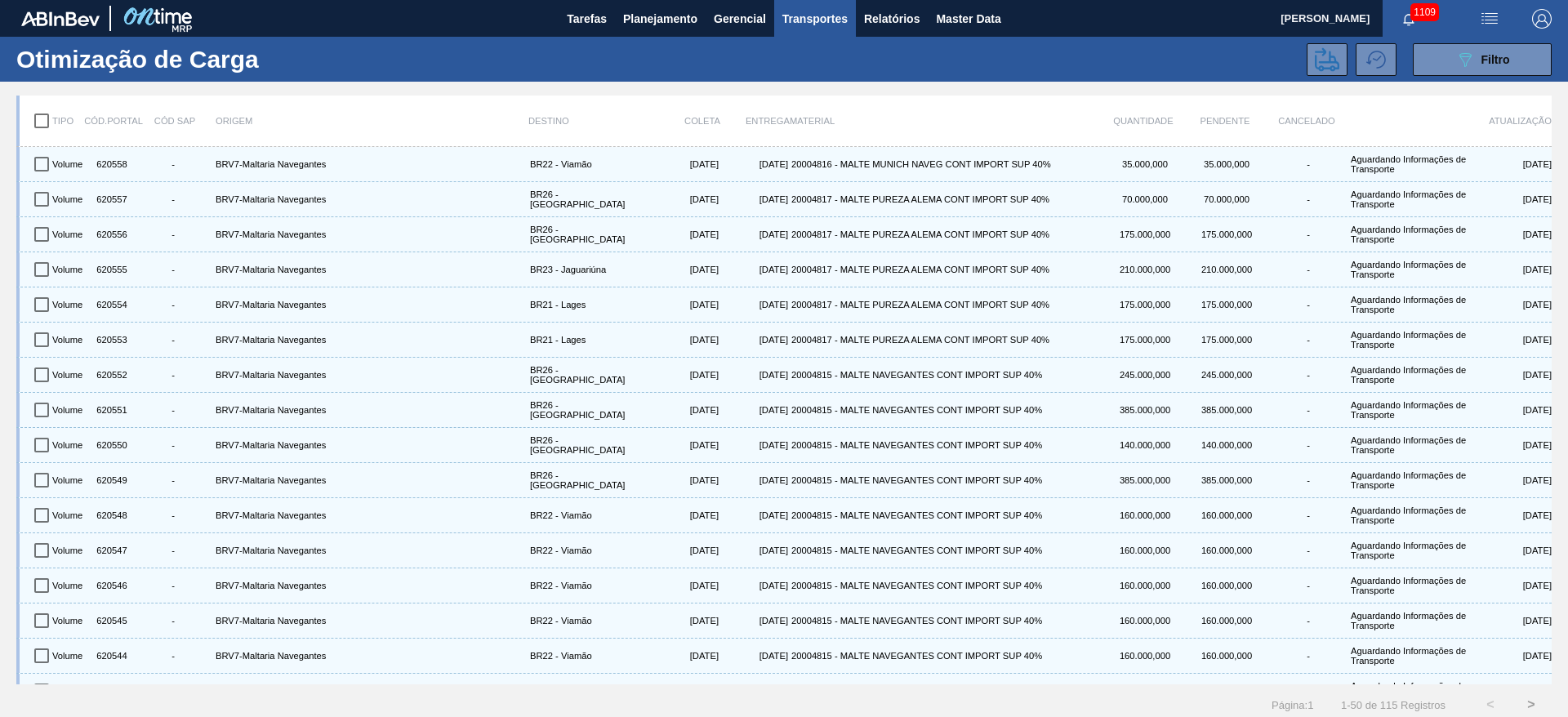
checkbox input "true"
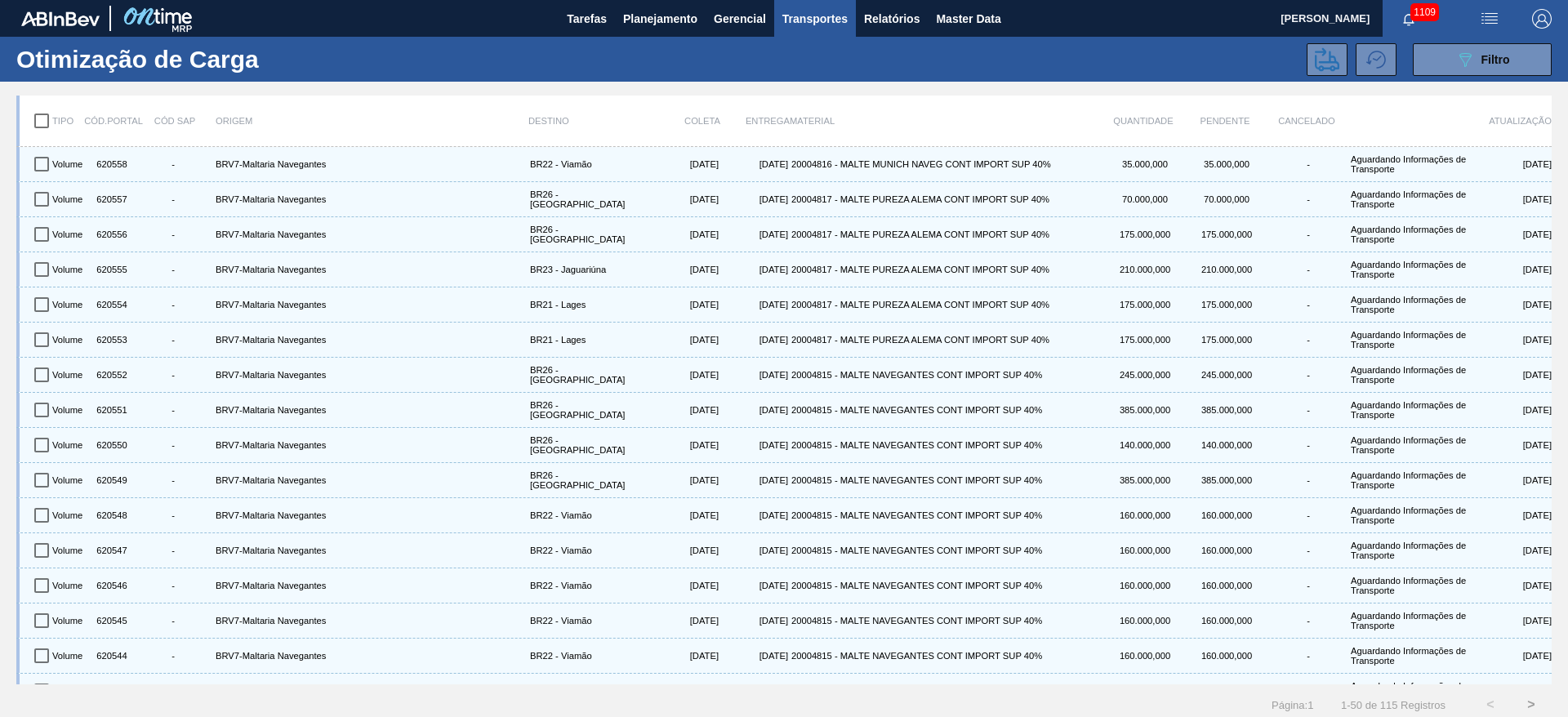
checkbox input "true"
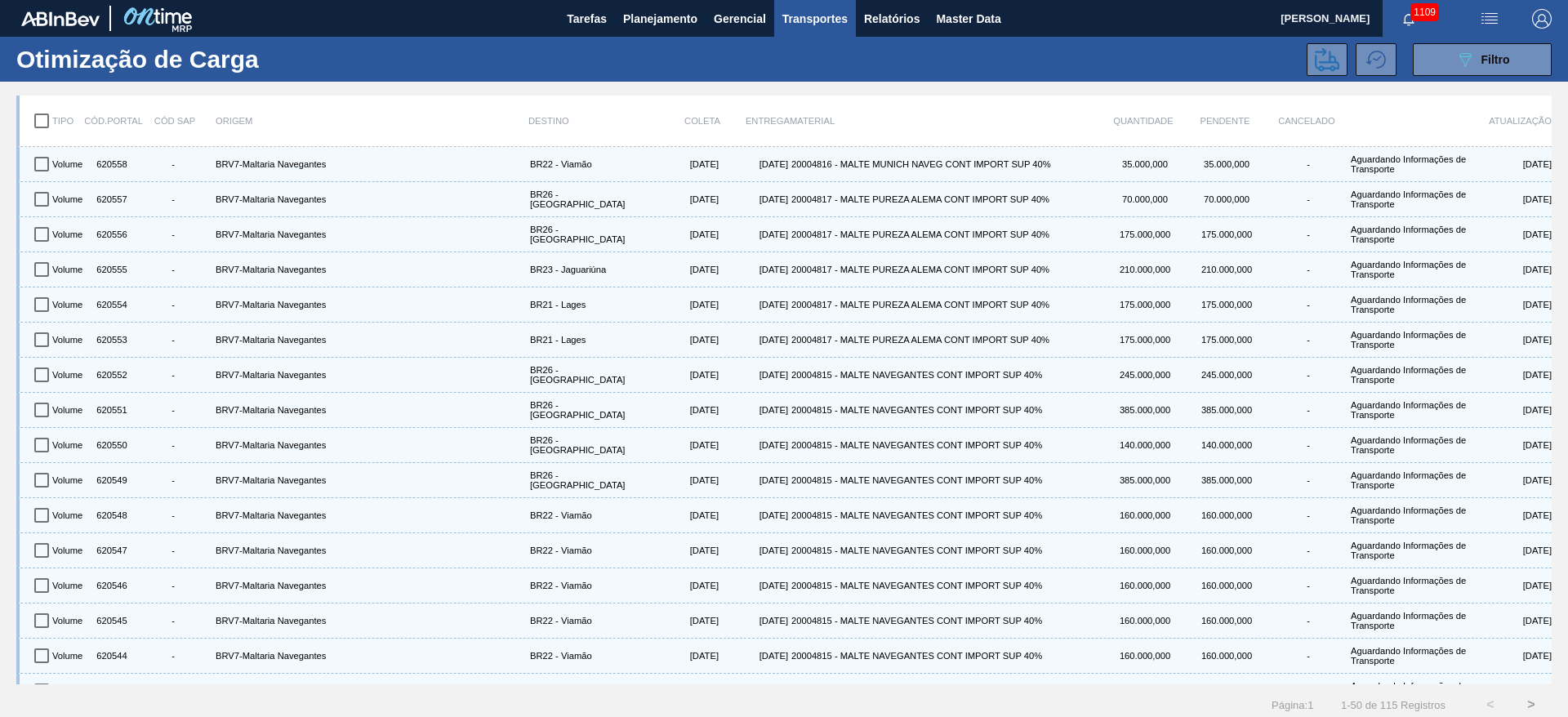
checkbox input "true"
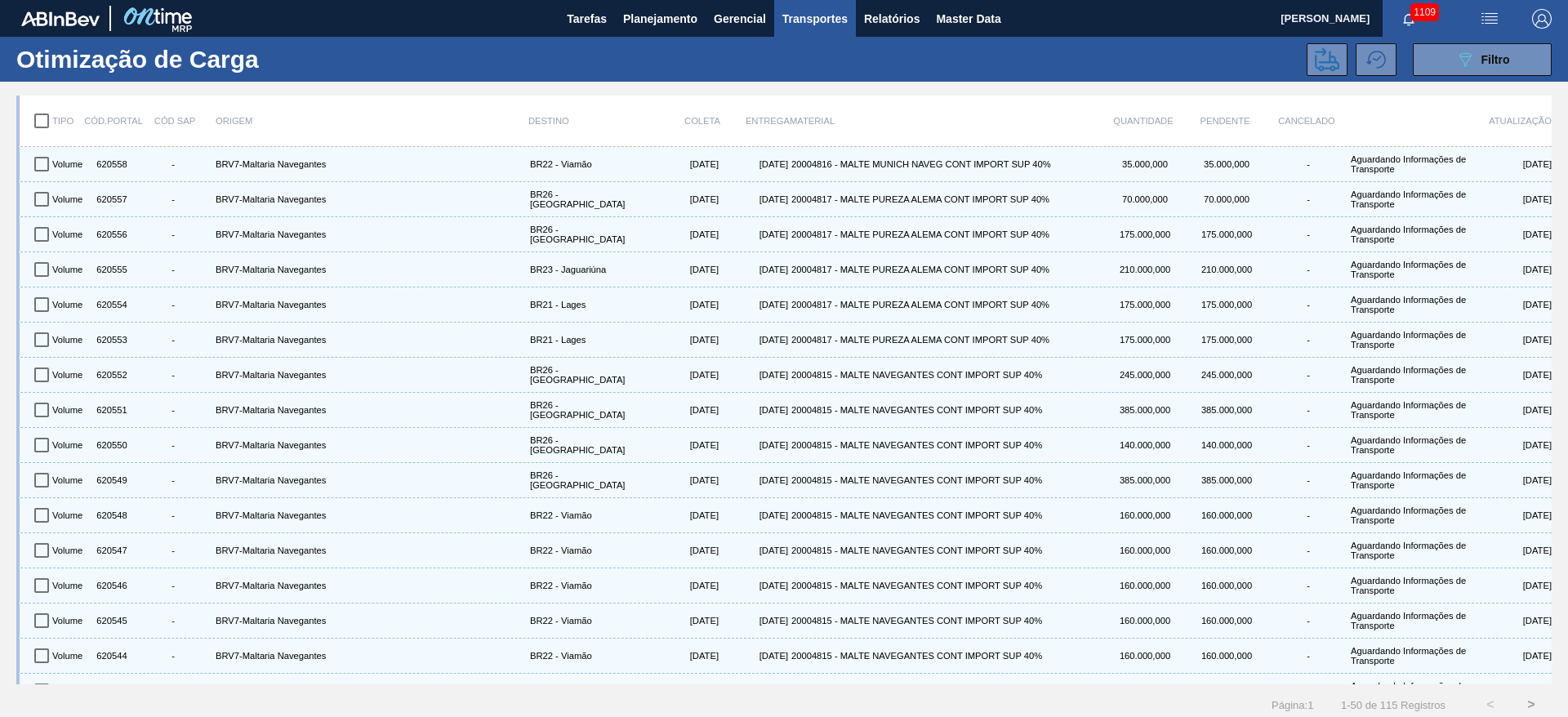
checkbox input "true"
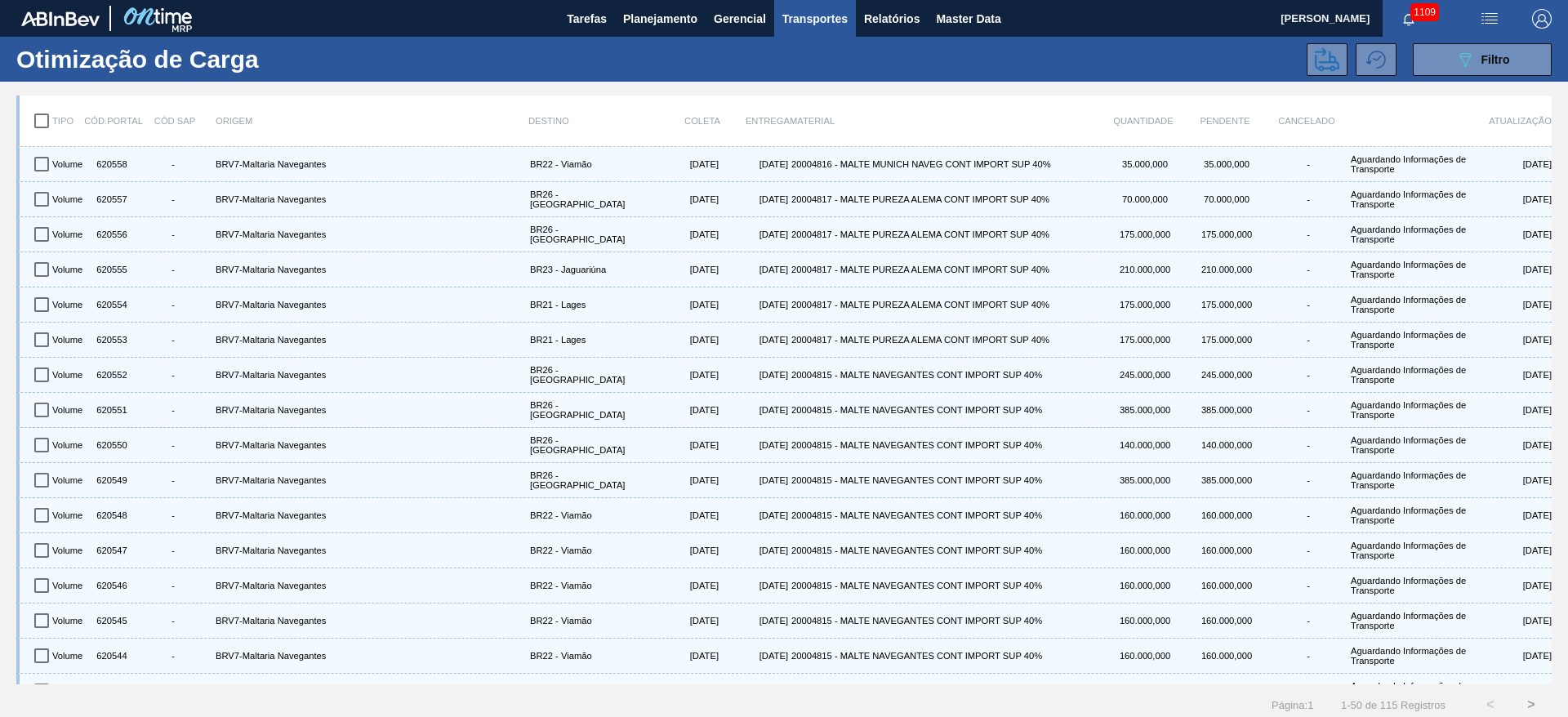
checkbox input "true"
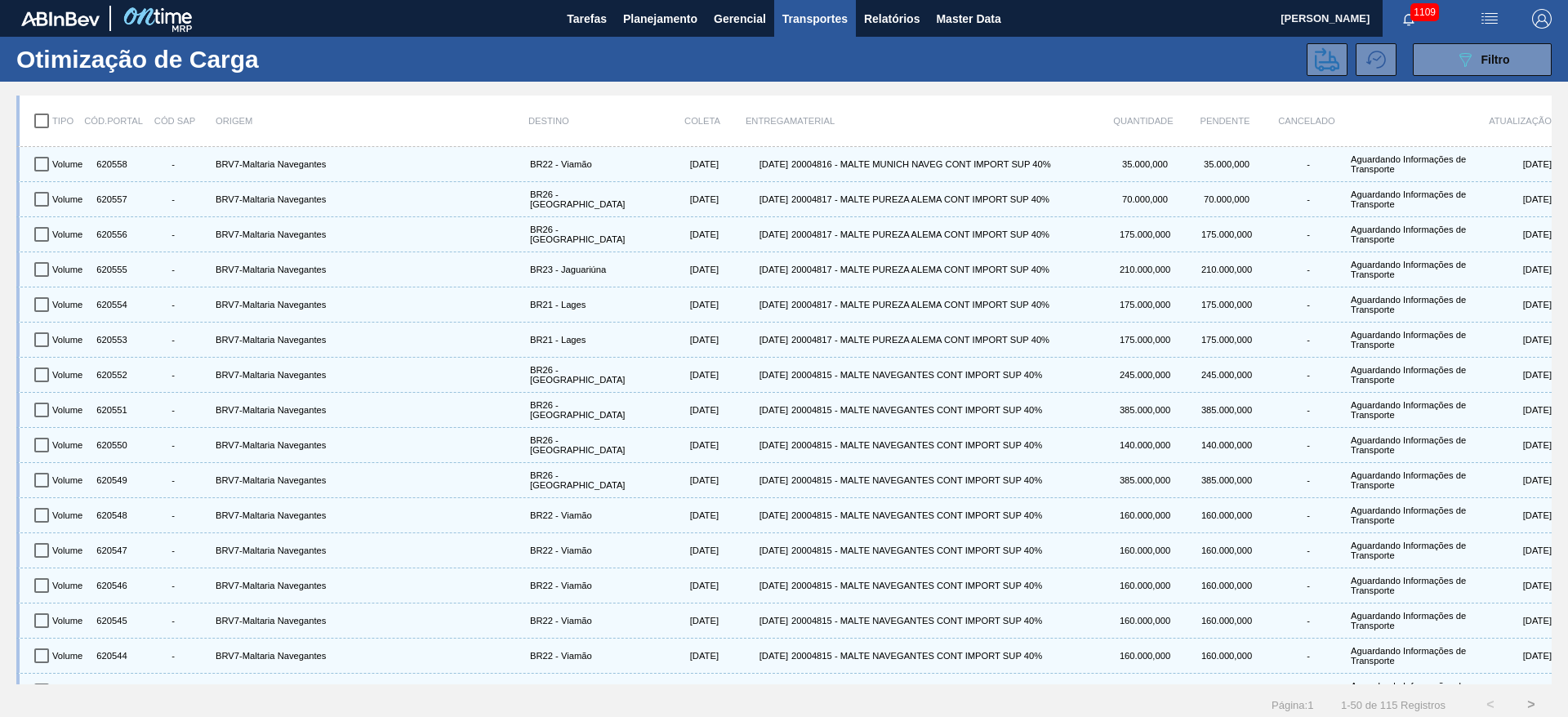
checkbox input "true"
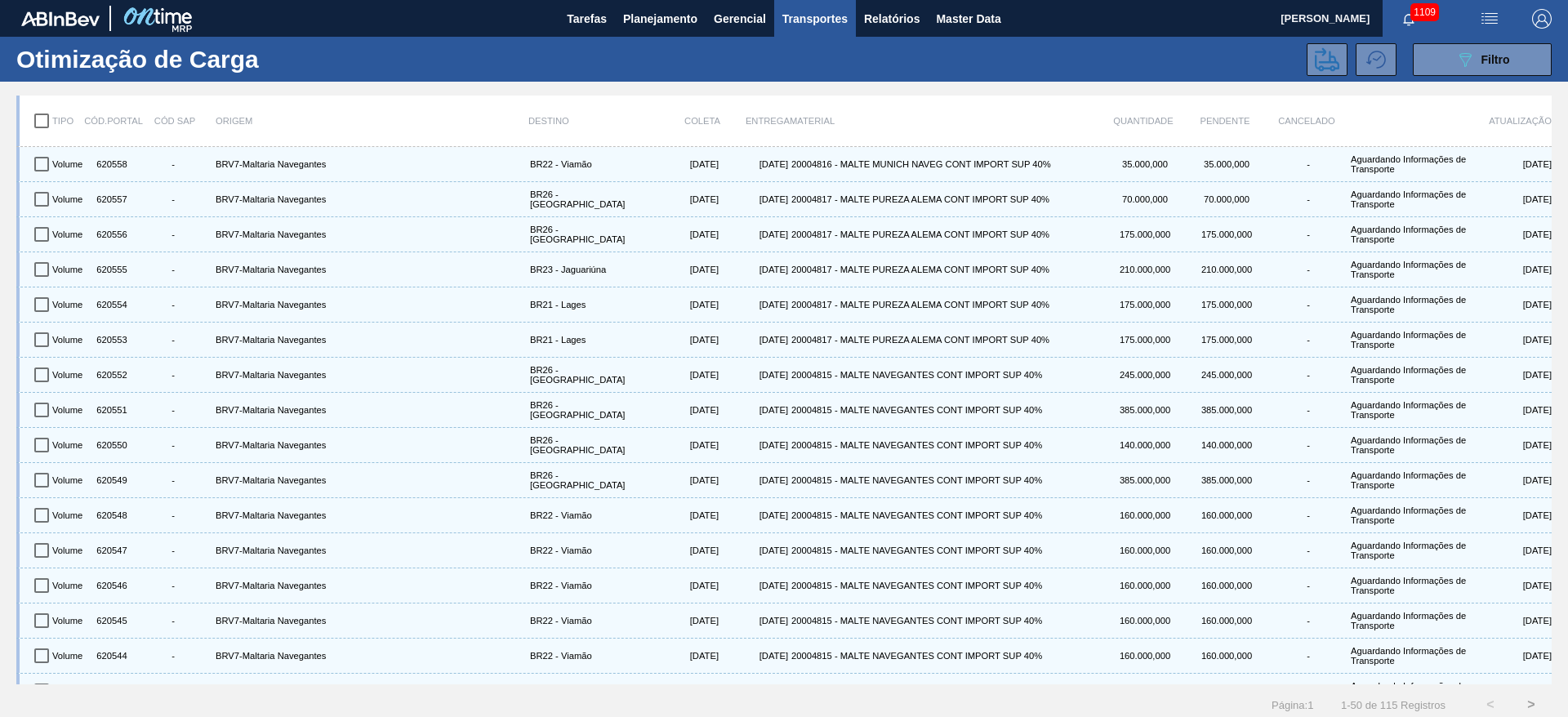
checkbox input "true"
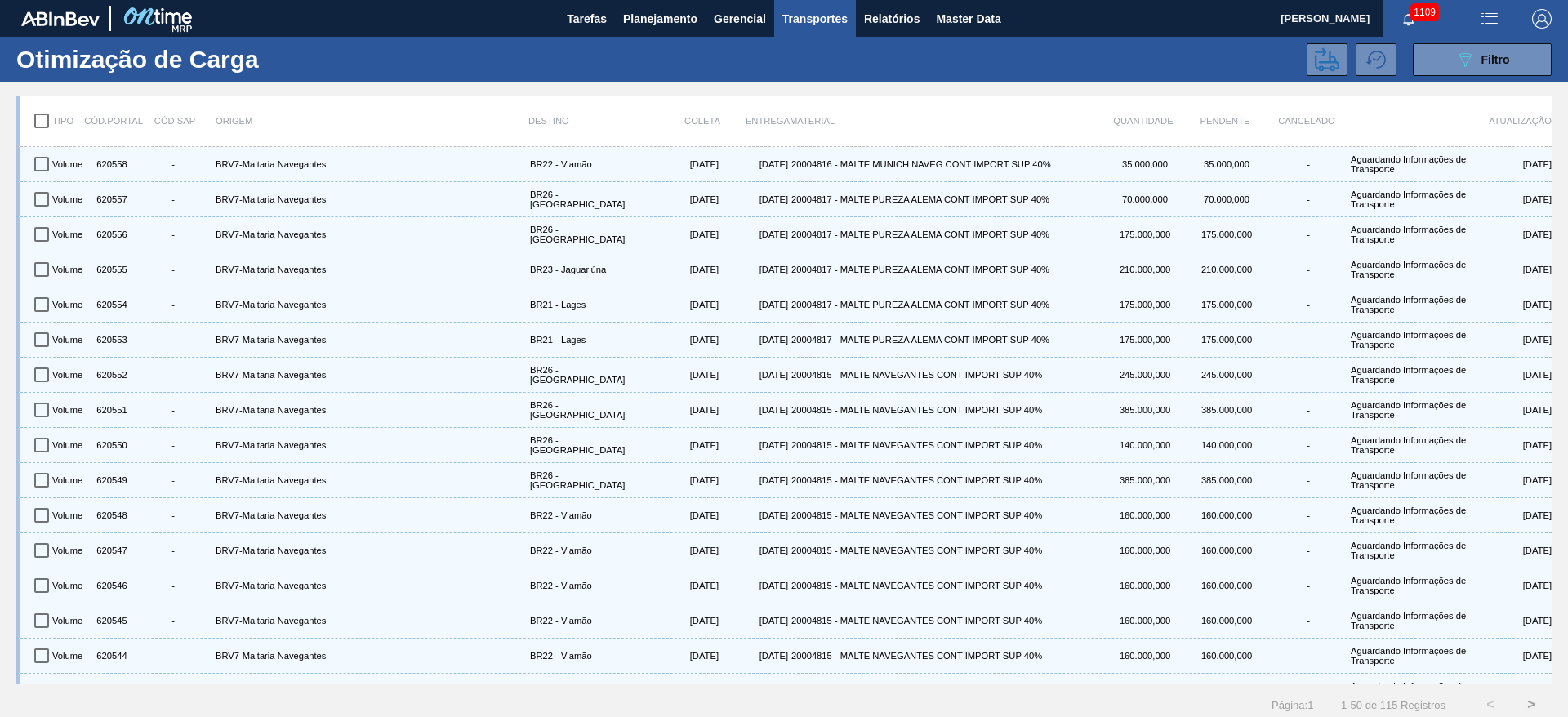
checkbox input "true"
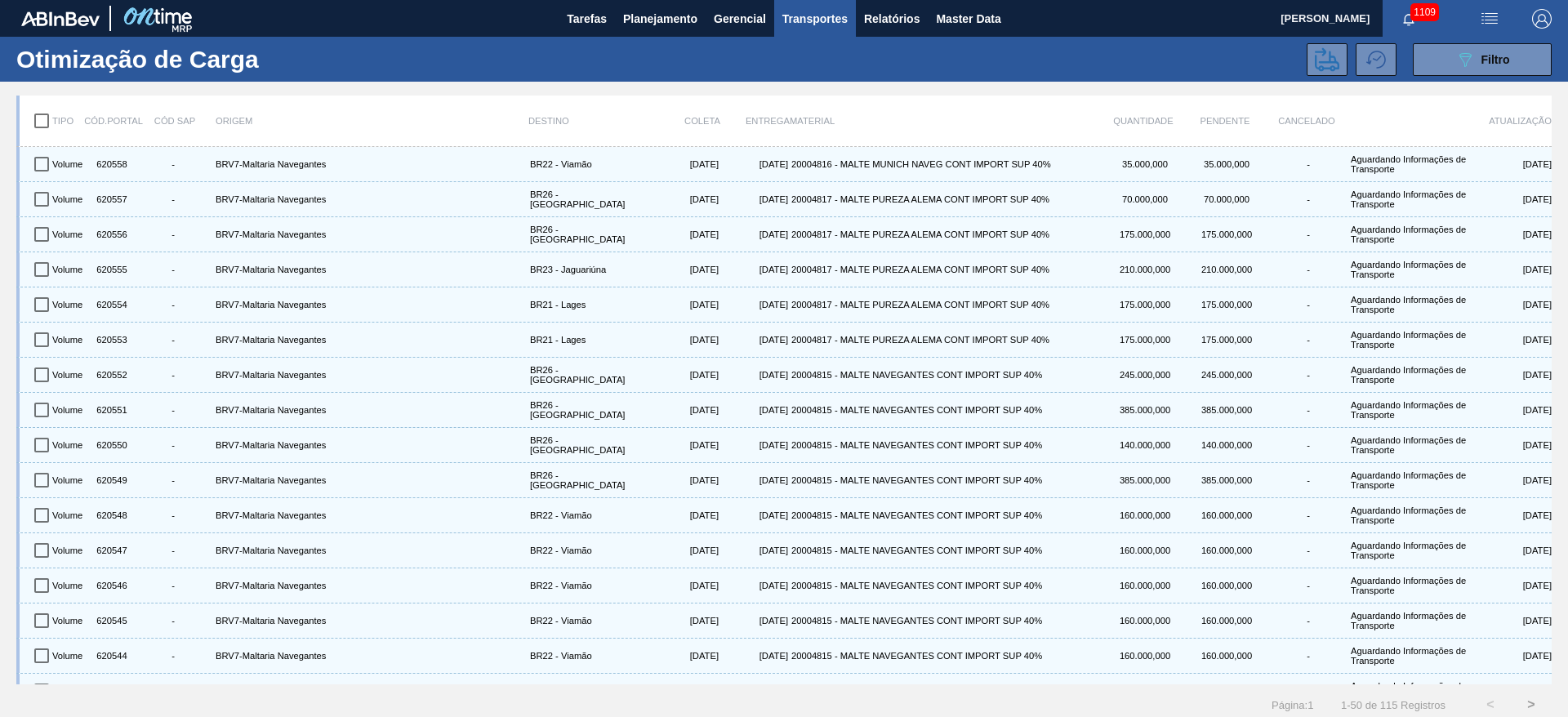
checkbox input "true"
click at [1316, 55] on icon at bounding box center [1327, 60] width 25 height 25
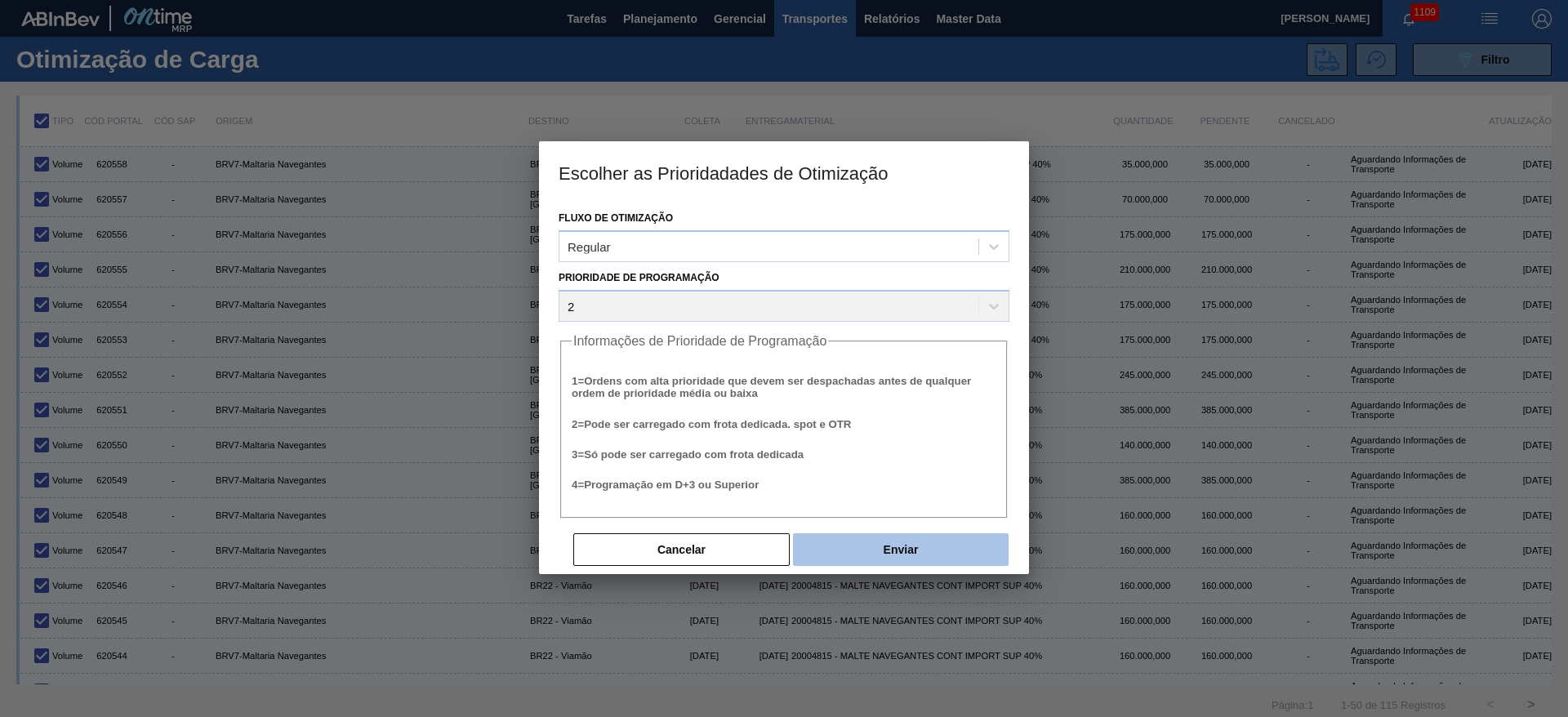
click at [860, 555] on button "Enviar" at bounding box center [901, 550] width 215 height 33
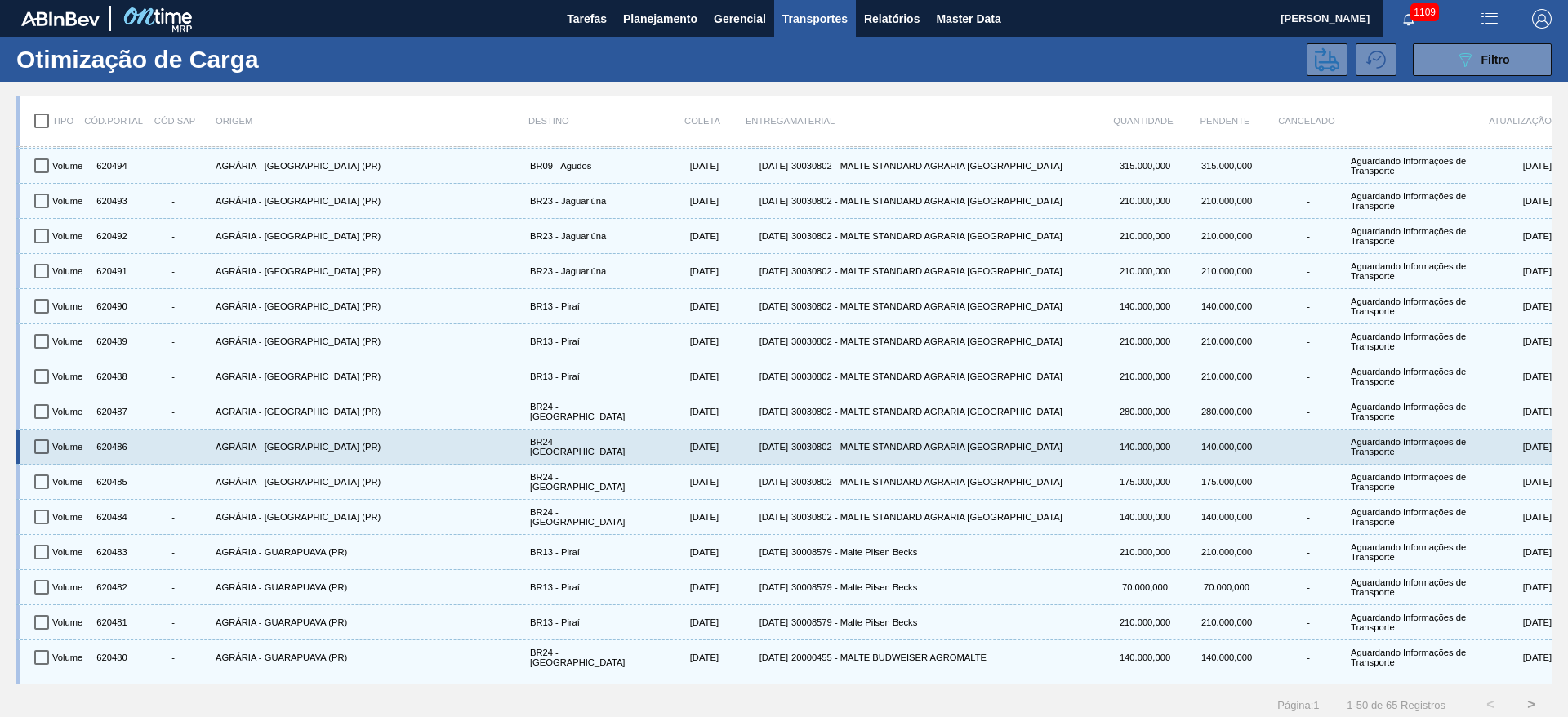
scroll to position [1218, 0]
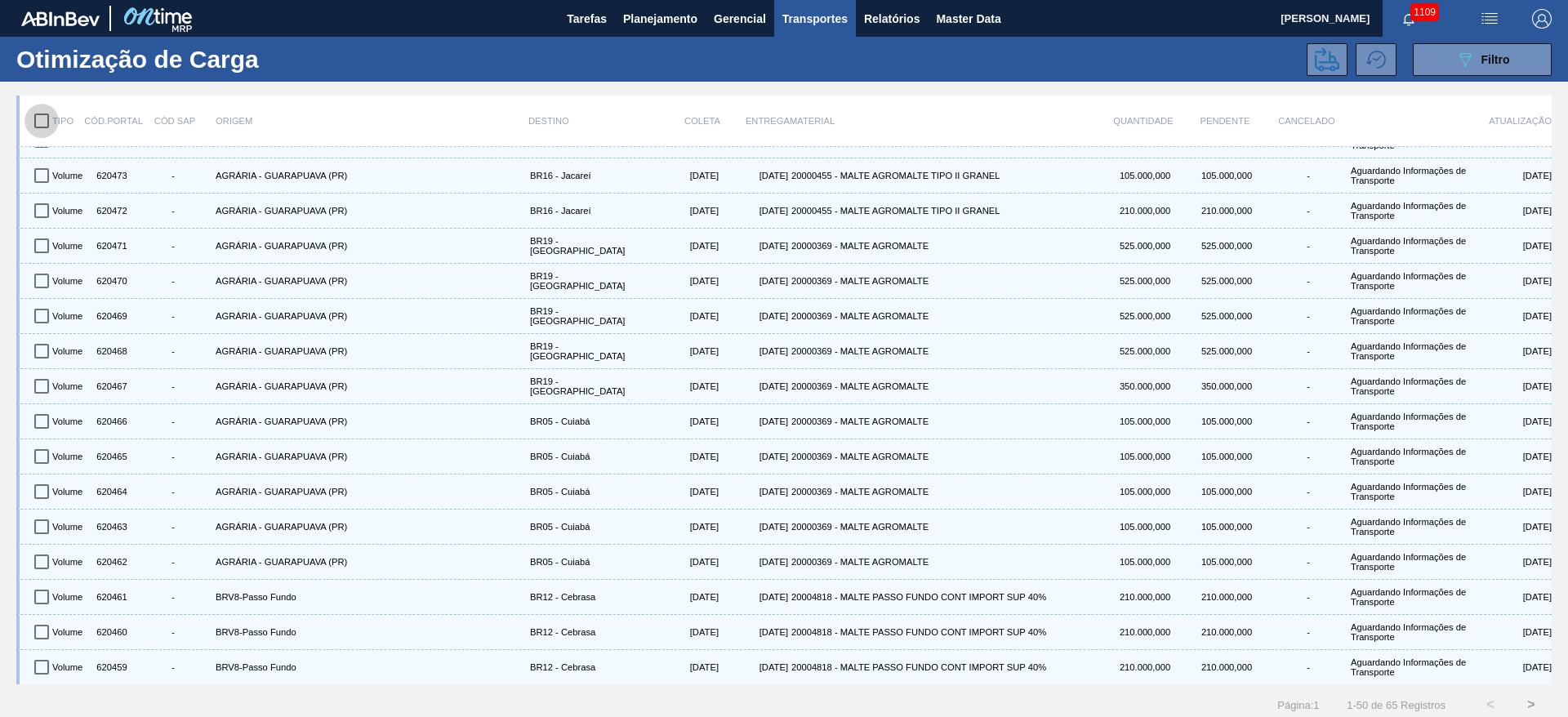
click at [49, 119] on input "checkbox" at bounding box center [42, 121] width 35 height 35
checkbox input "true"
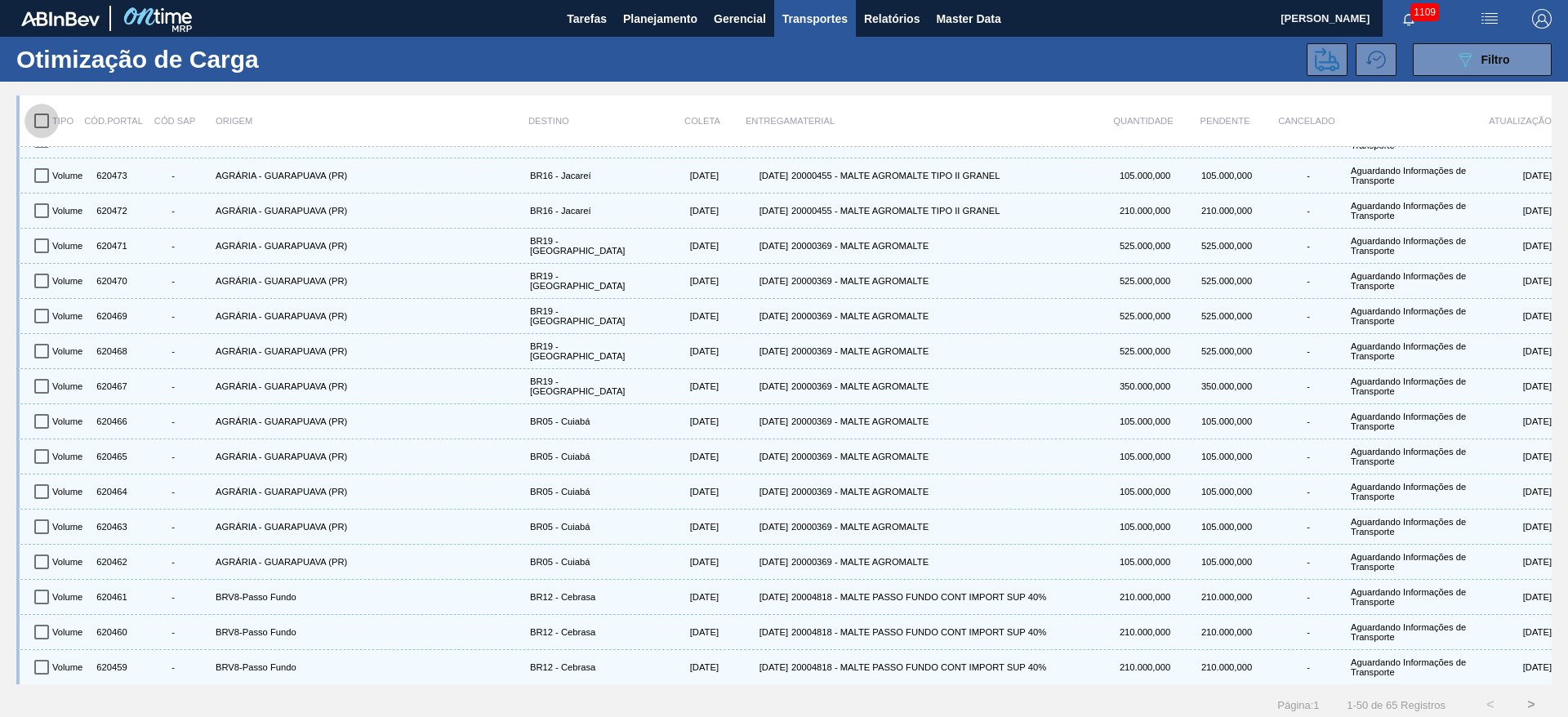
checkbox input "true"
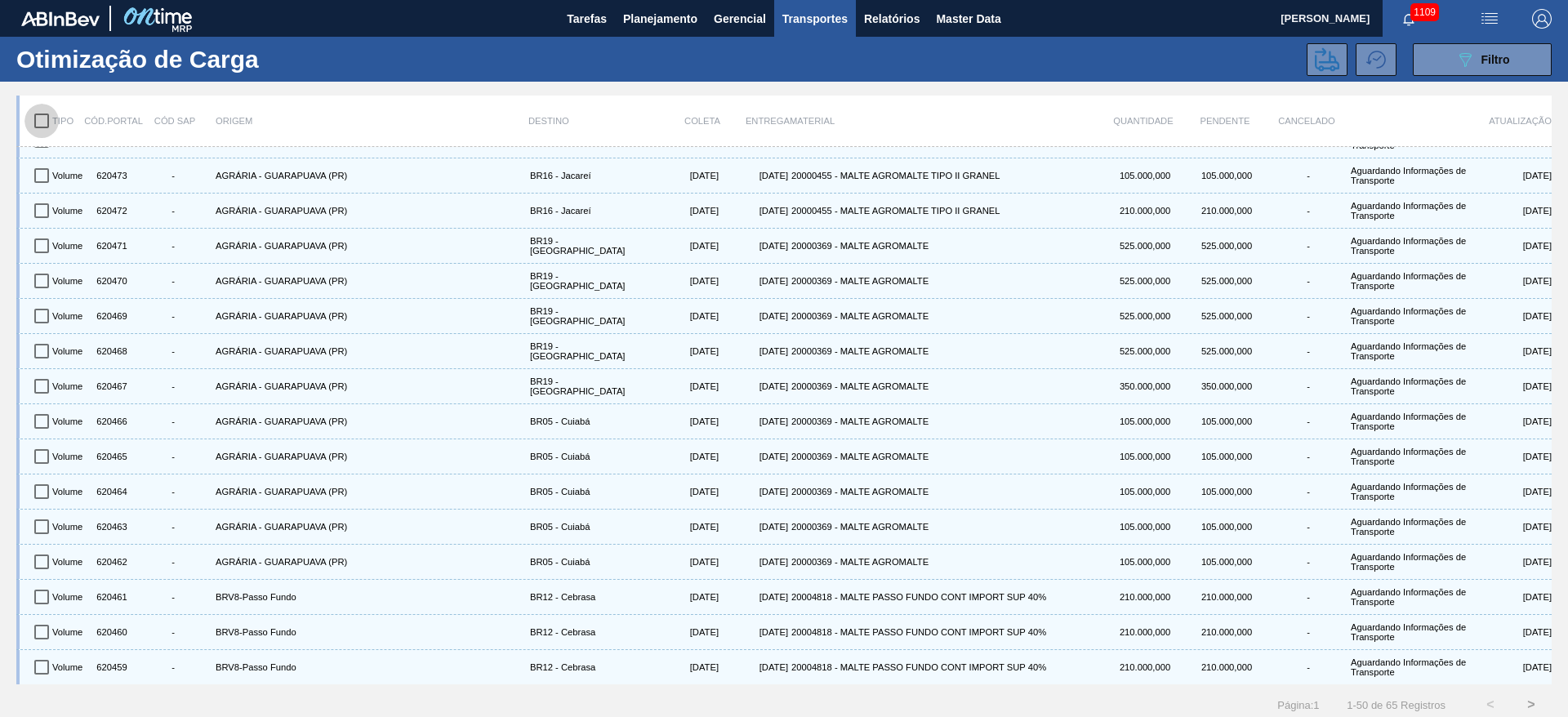
checkbox input "true"
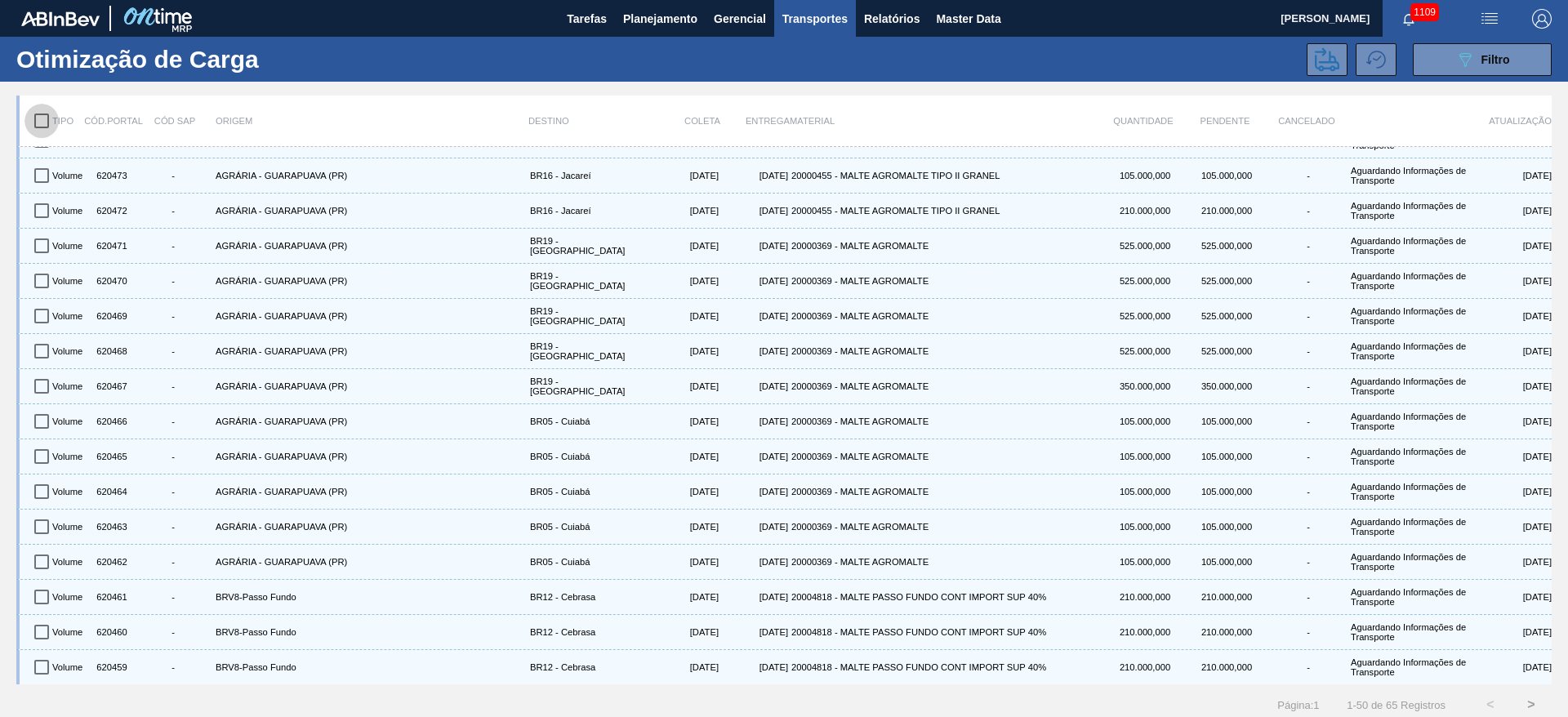
checkbox input "true"
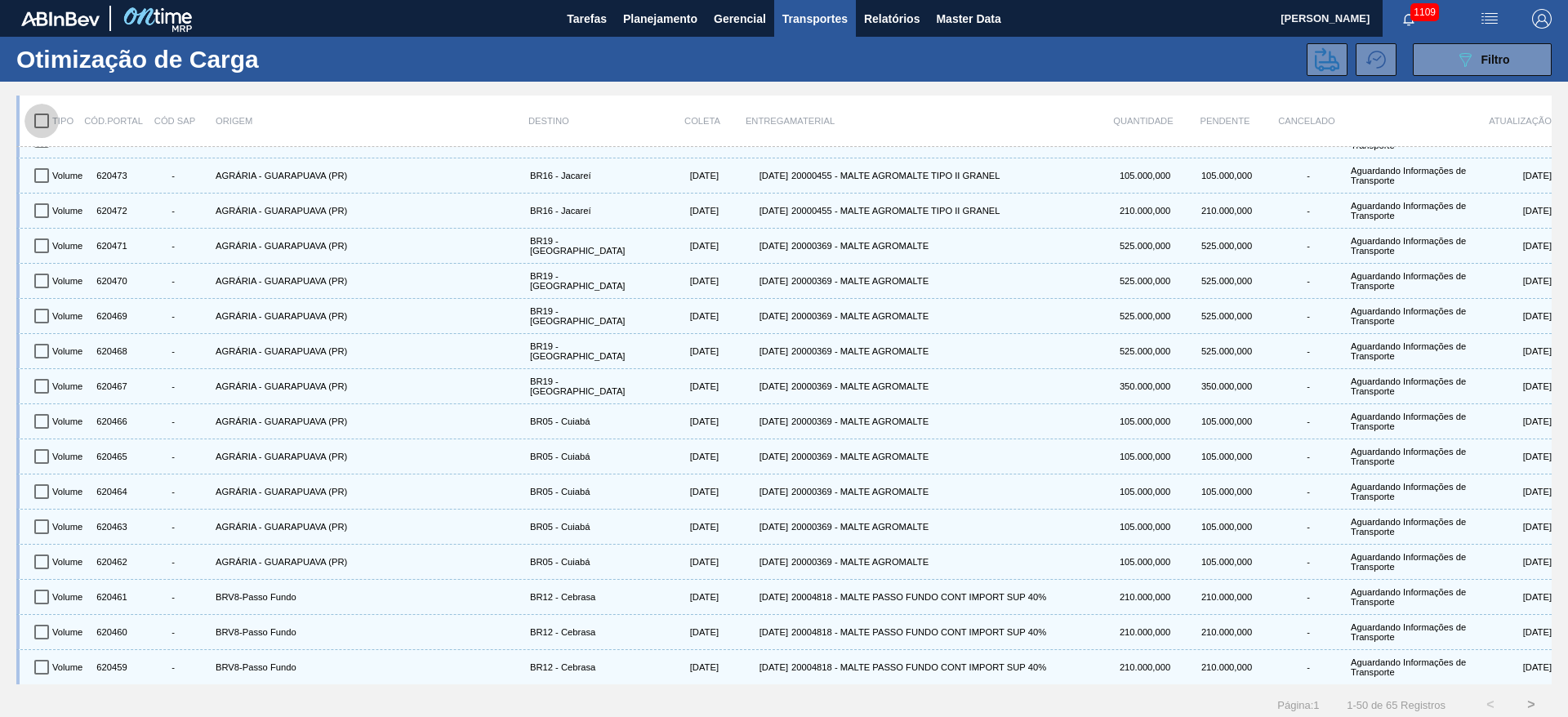
checkbox input "true"
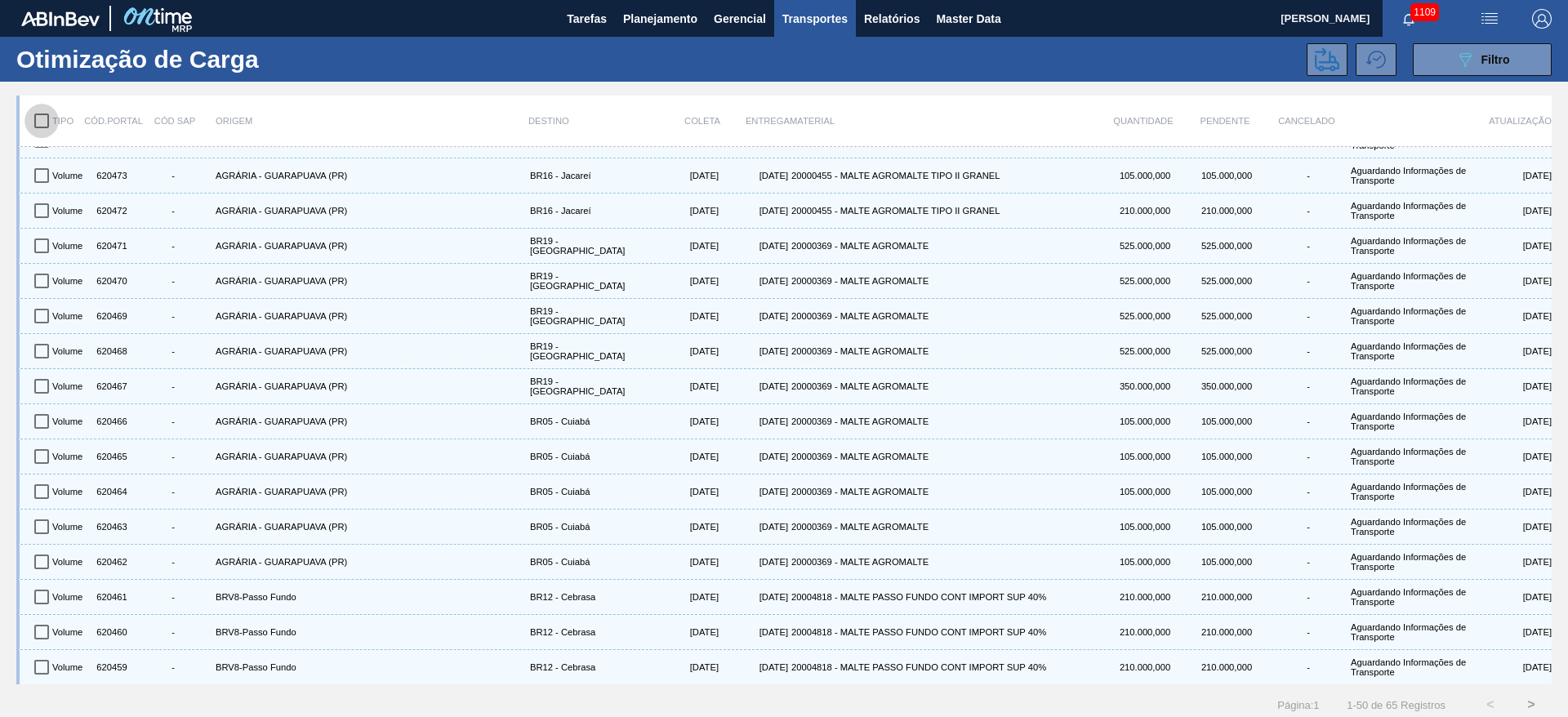
checkbox input "true"
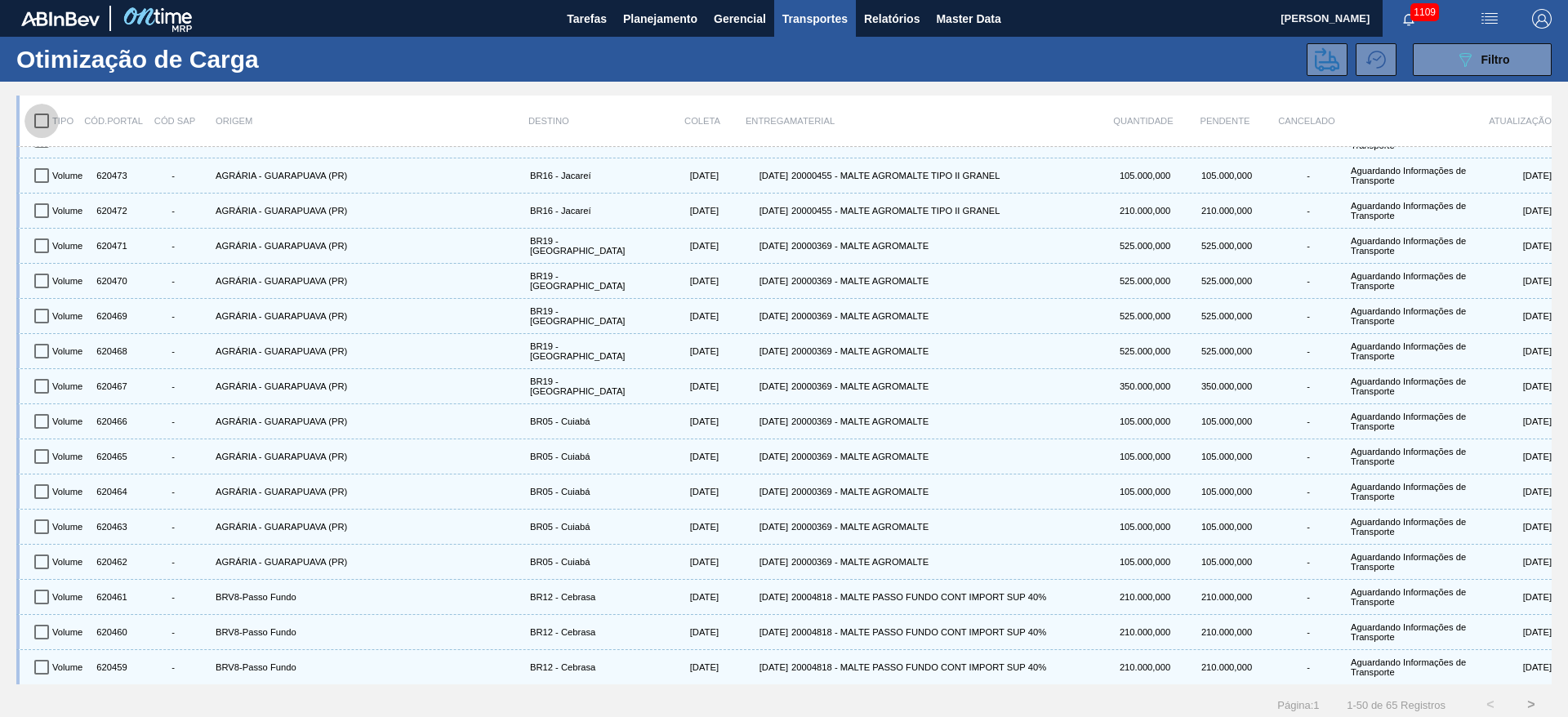
checkbox input "true"
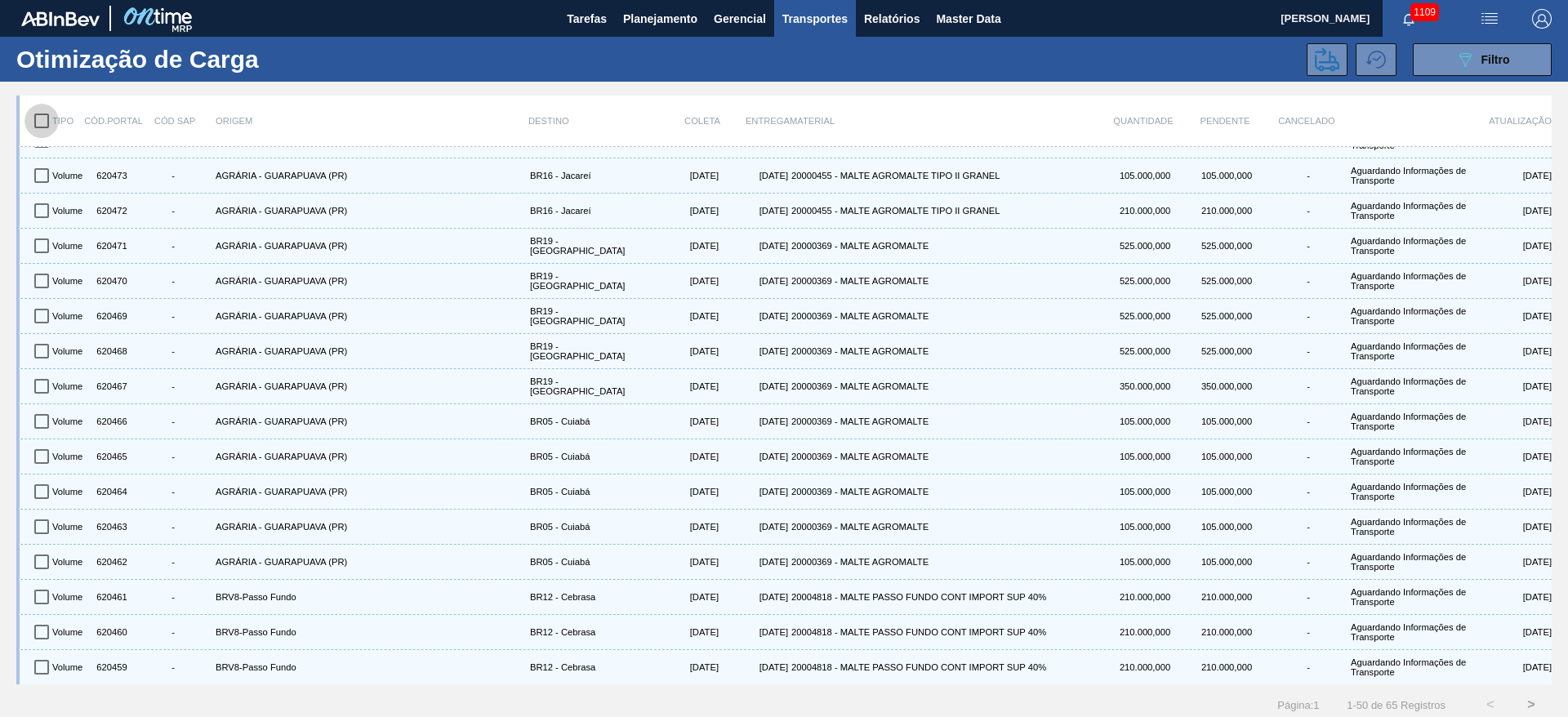
checkbox input "true"
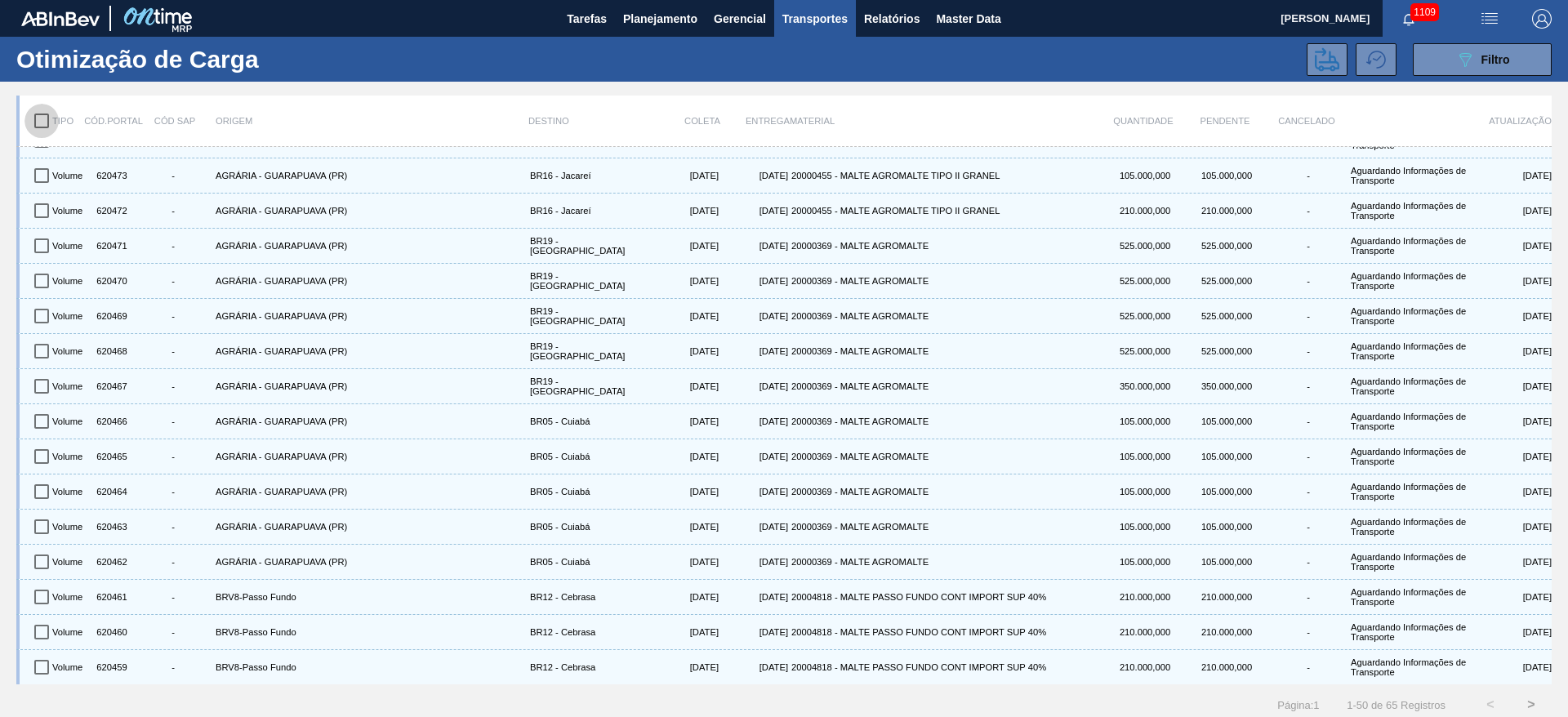
checkbox input "true"
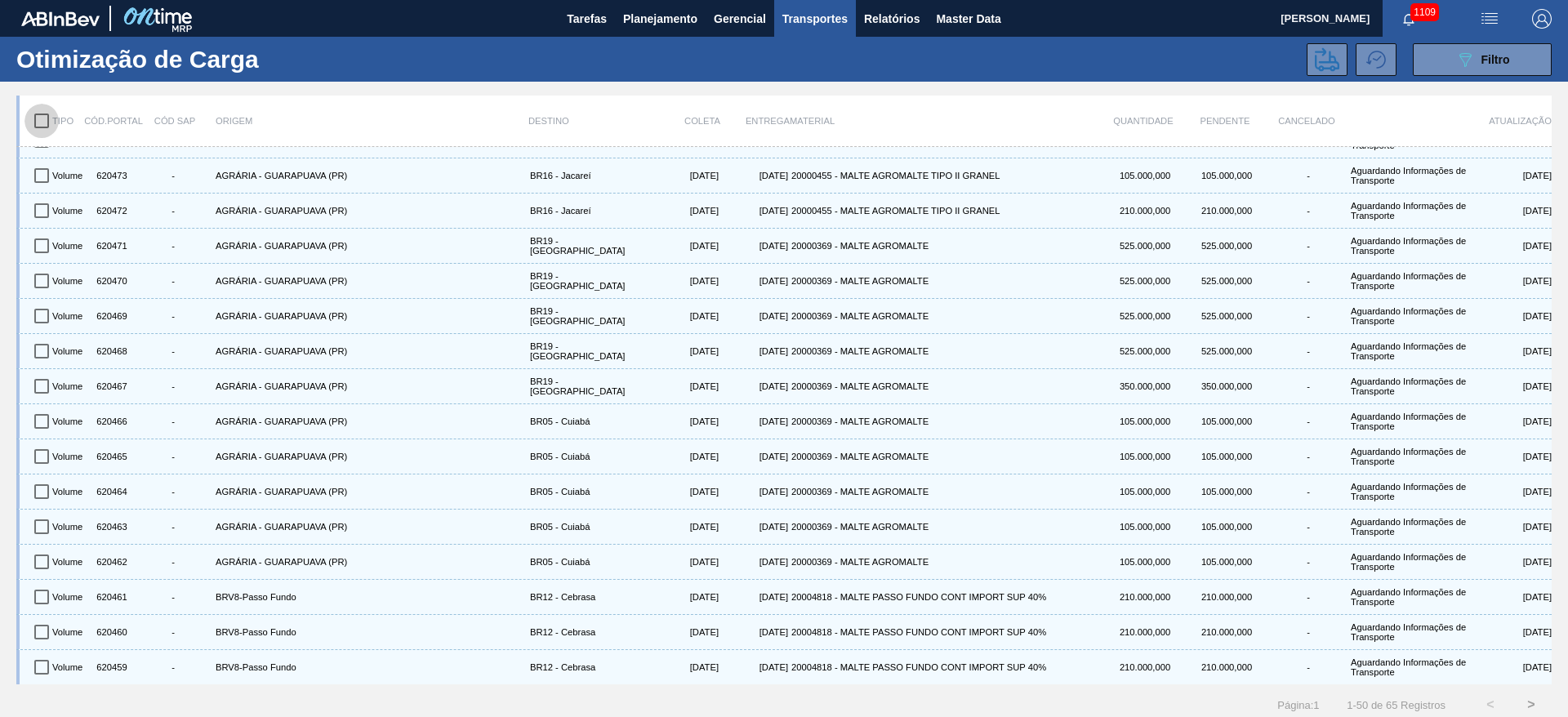
checkbox input "true"
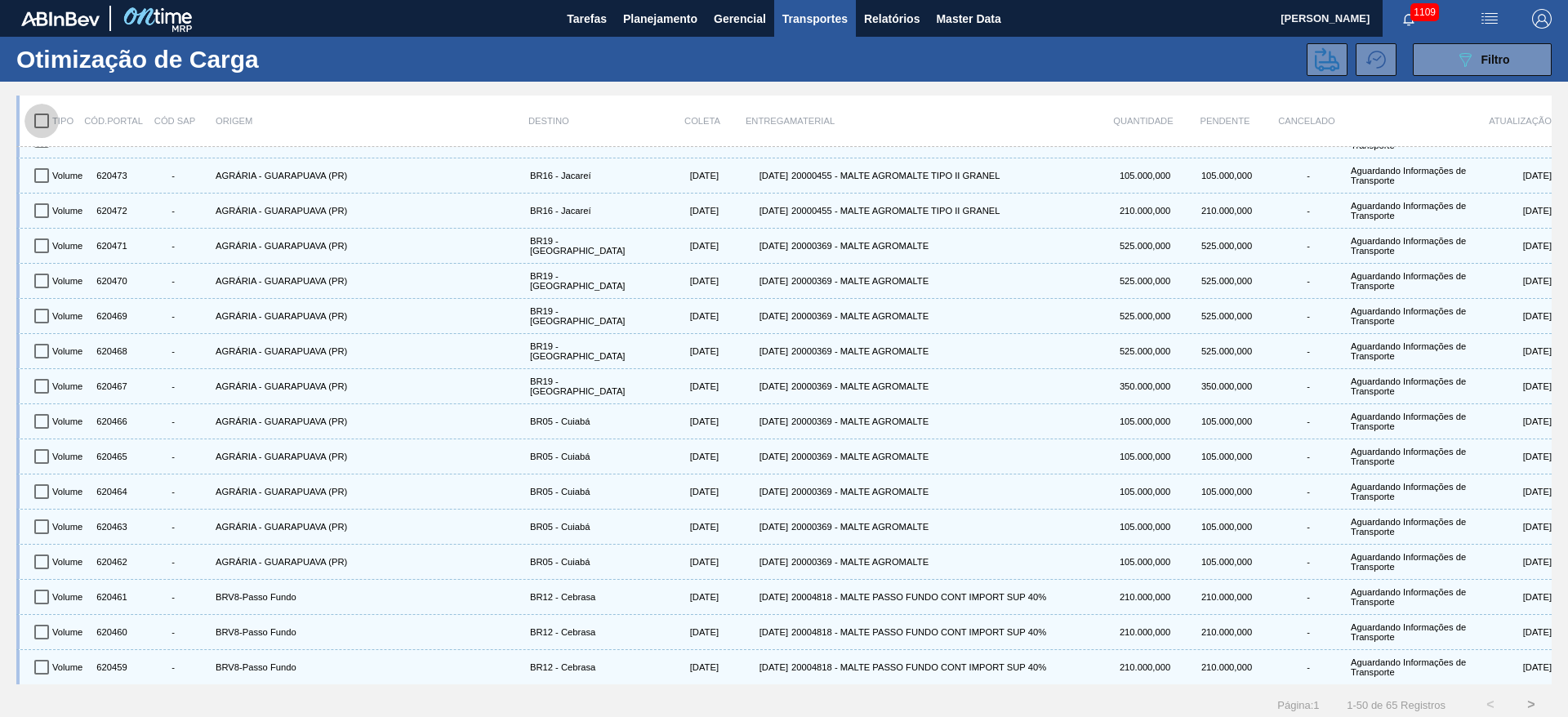
checkbox input "true"
click at [1321, 64] on icon at bounding box center [1327, 60] width 25 height 25
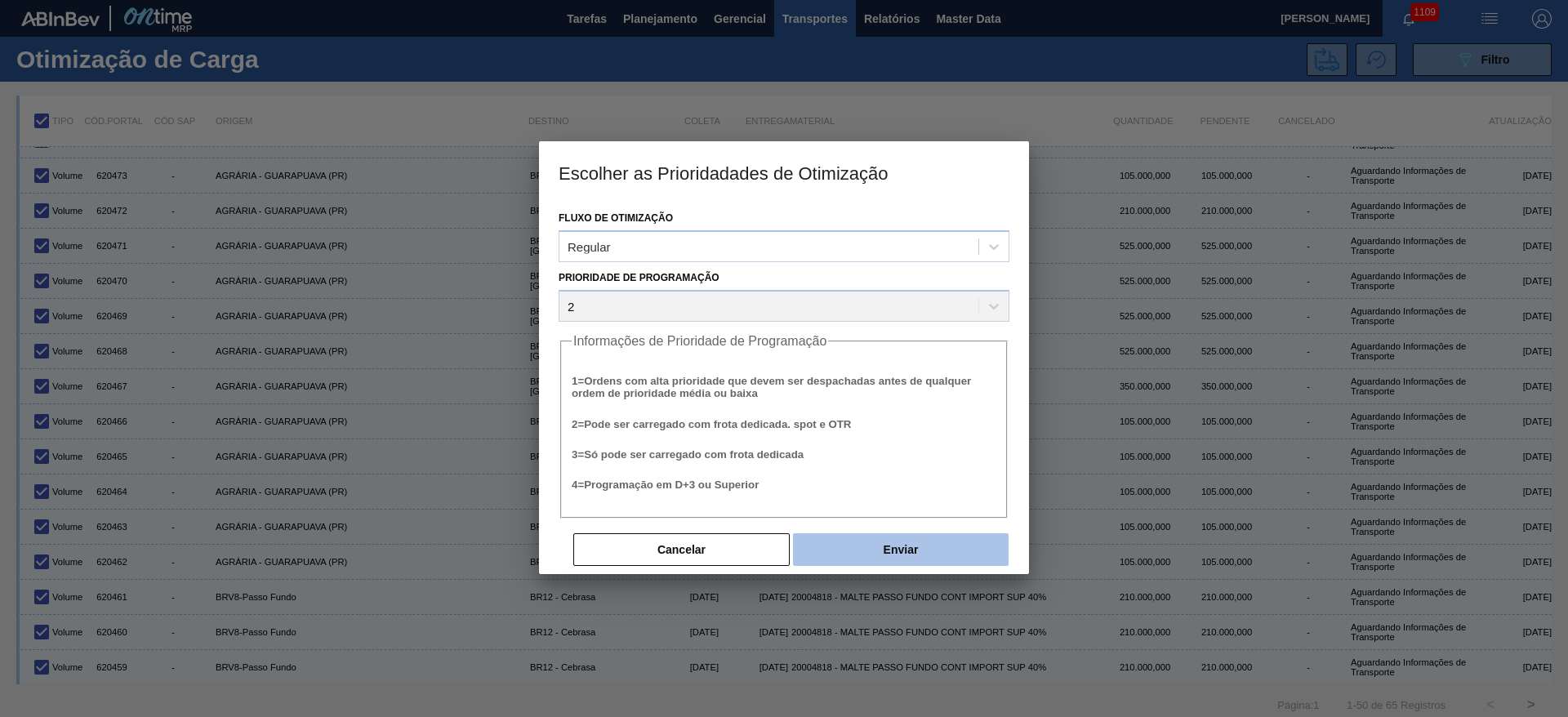
click at [911, 548] on button "Enviar" at bounding box center [901, 550] width 215 height 33
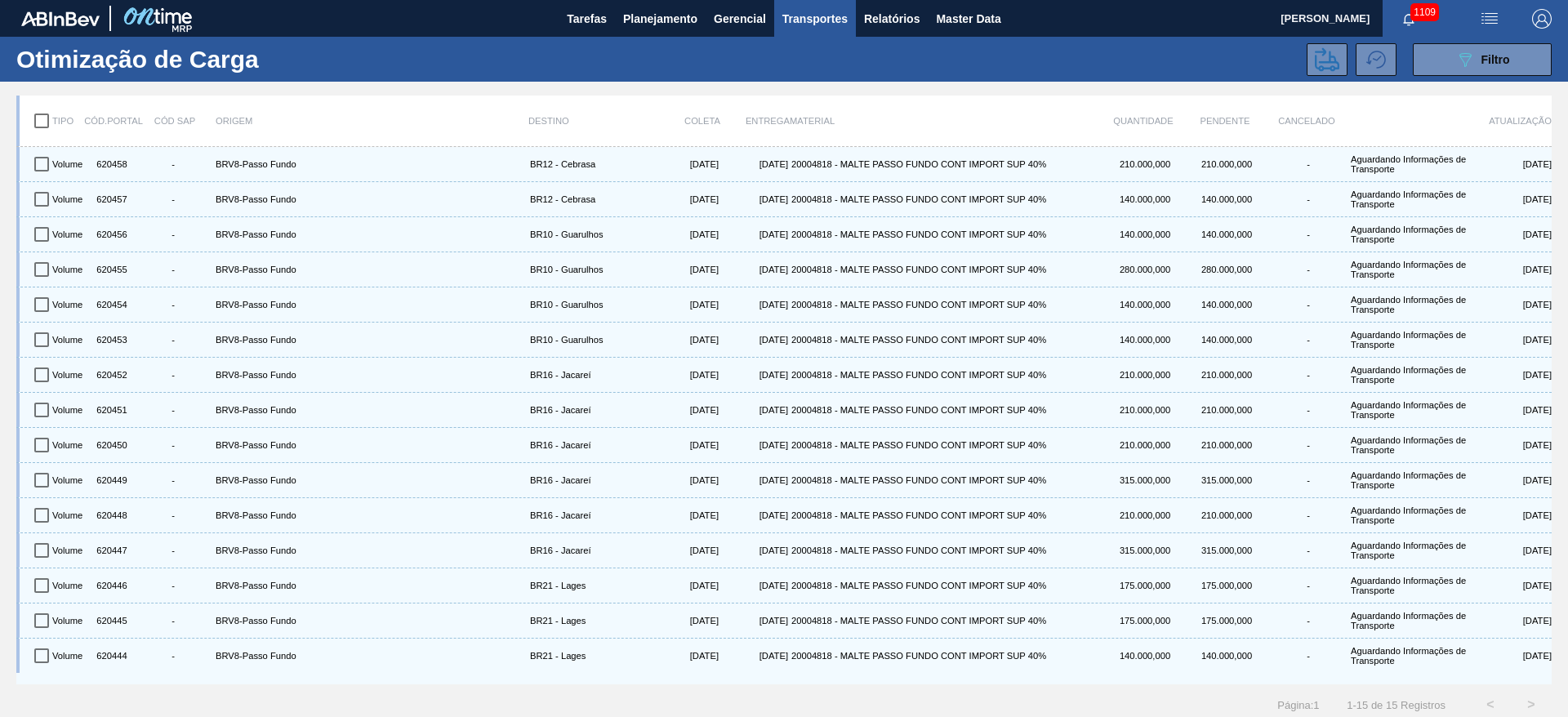
click at [43, 123] on input "checkbox" at bounding box center [42, 121] width 35 height 35
checkbox input "true"
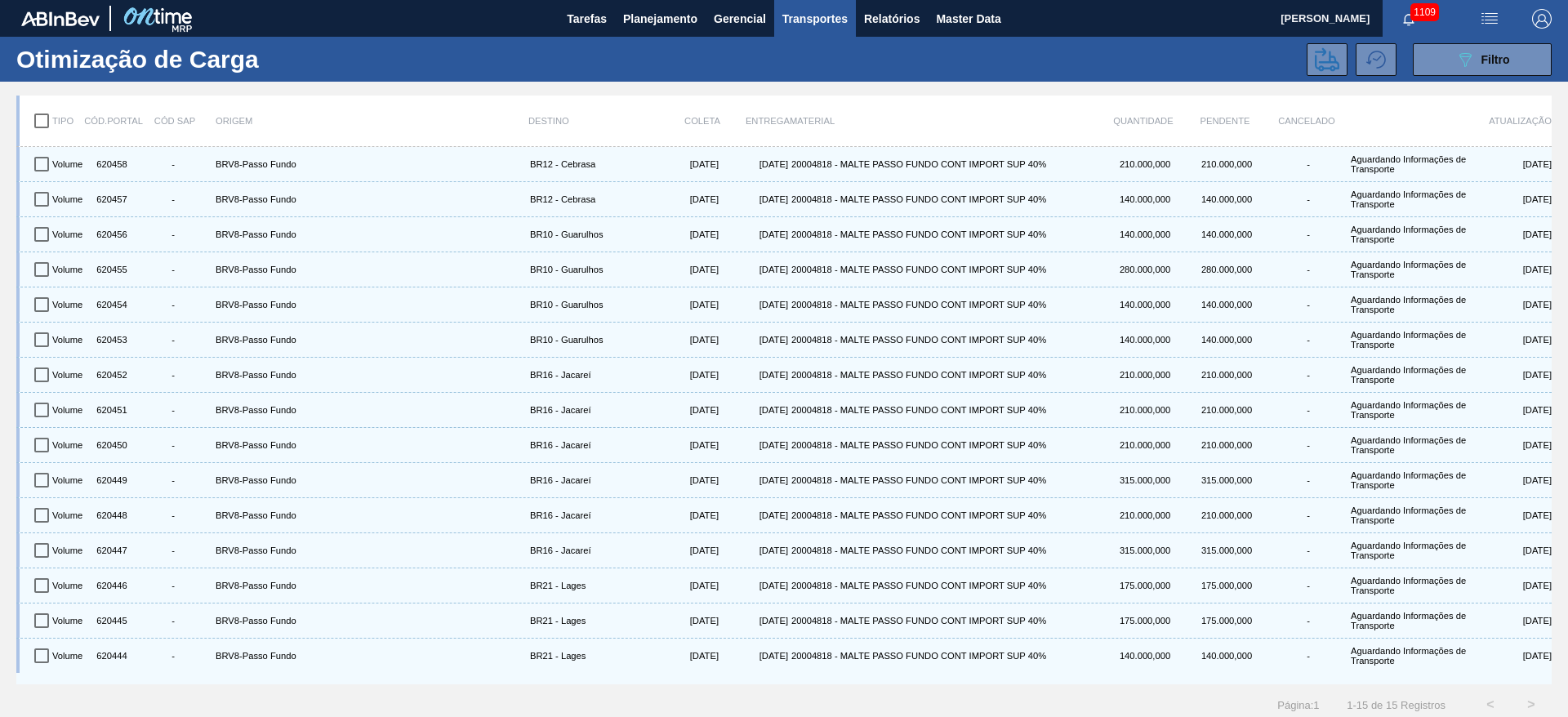
checkbox input "true"
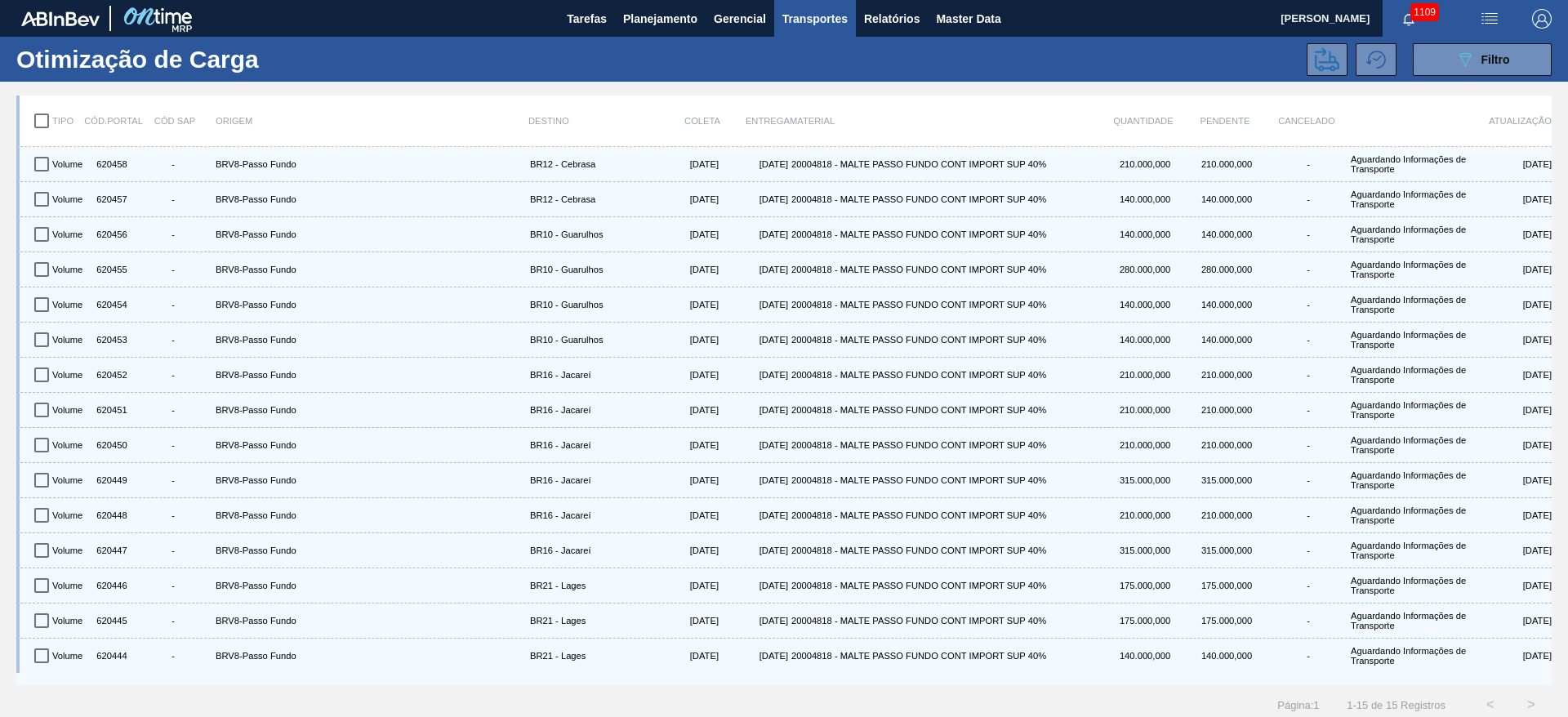
checkbox input "true"
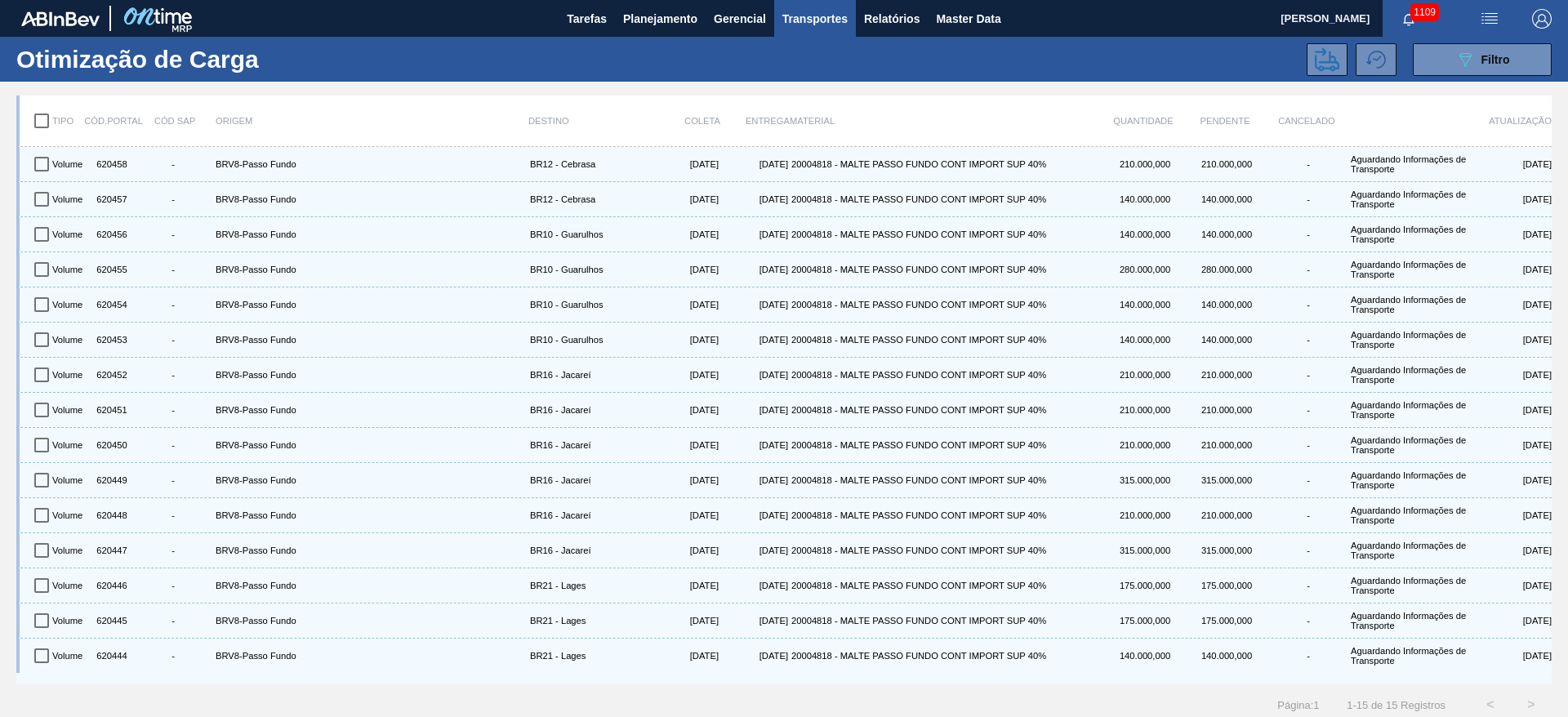
checkbox input "true"
click at [1316, 64] on icon at bounding box center [1327, 60] width 25 height 25
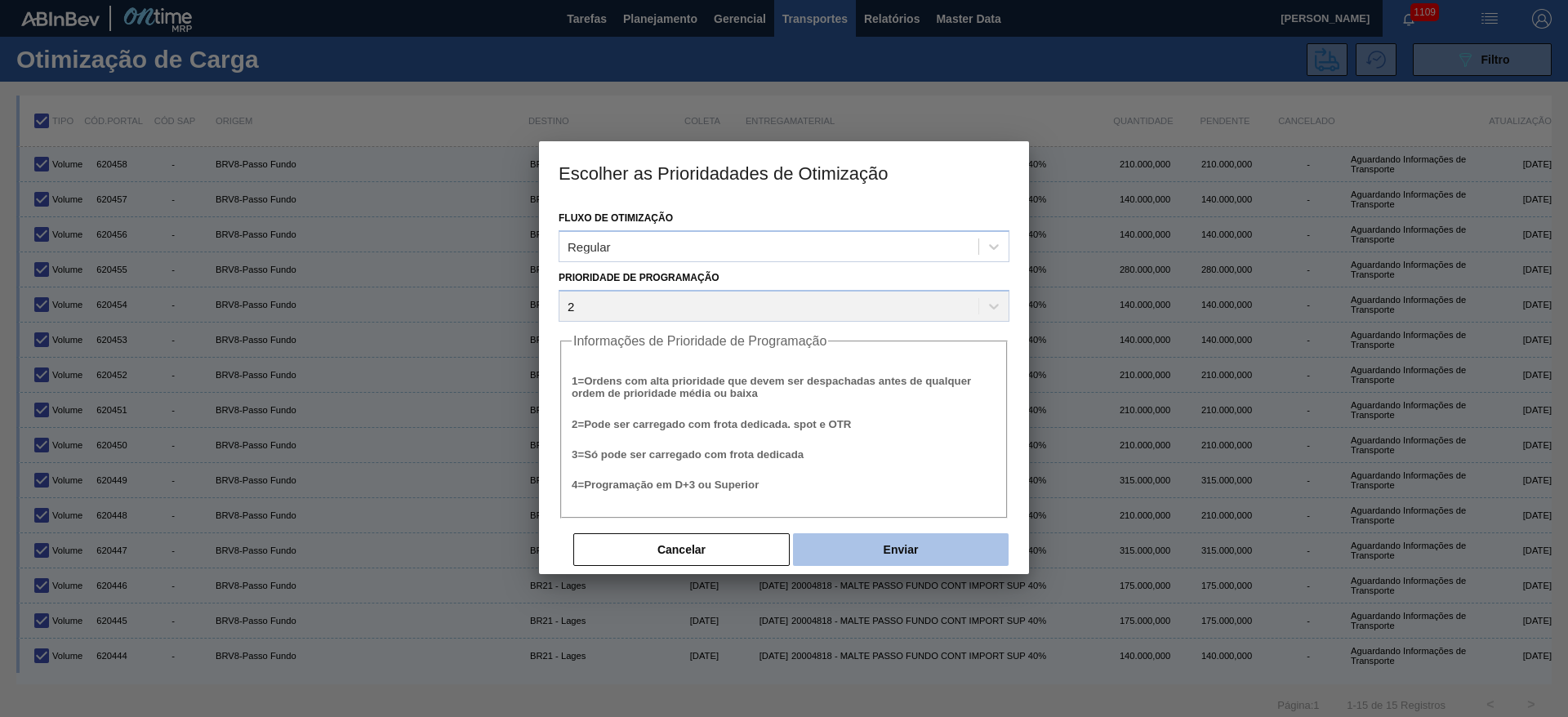
click at [904, 540] on button "Enviar" at bounding box center [901, 550] width 215 height 33
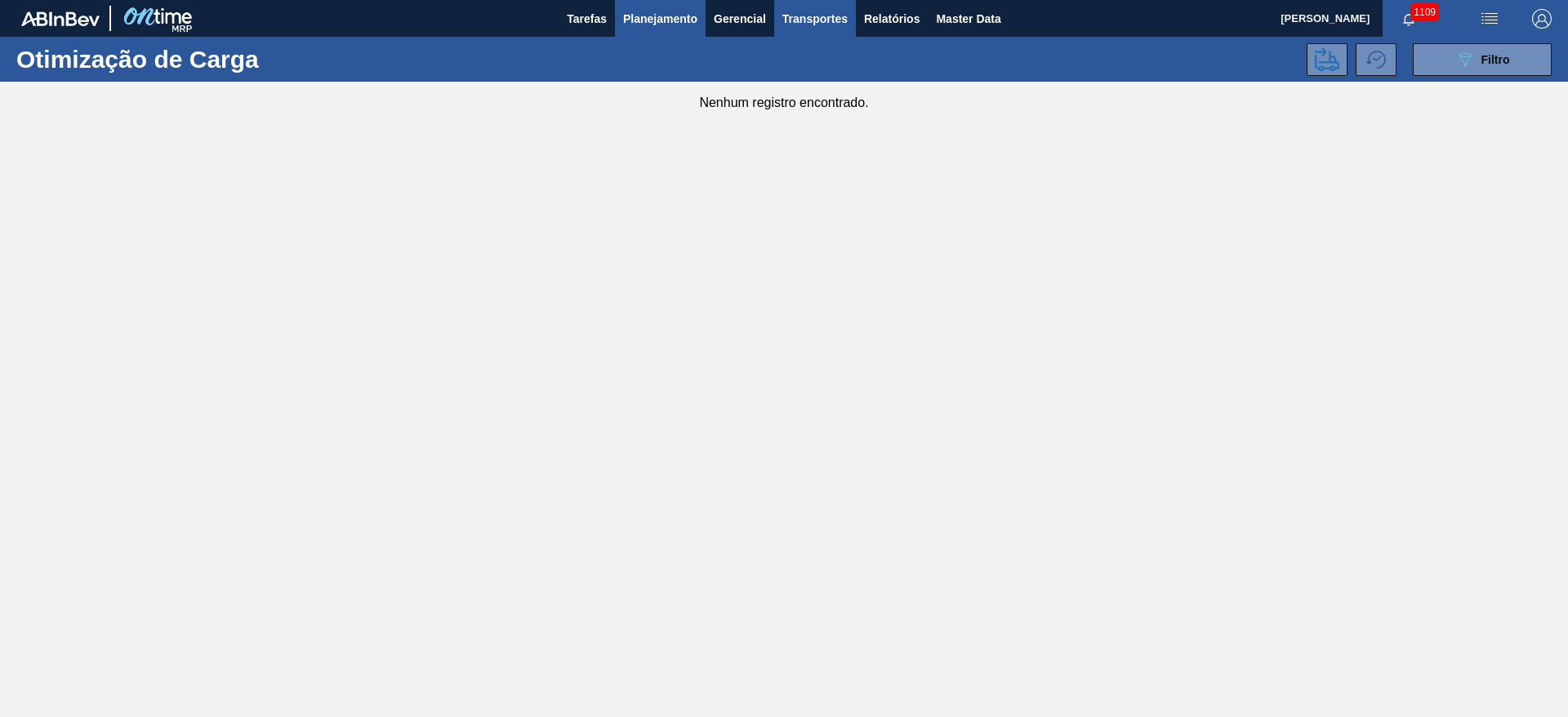
click at [659, 9] on span "Planejamento" at bounding box center [660, 19] width 74 height 20
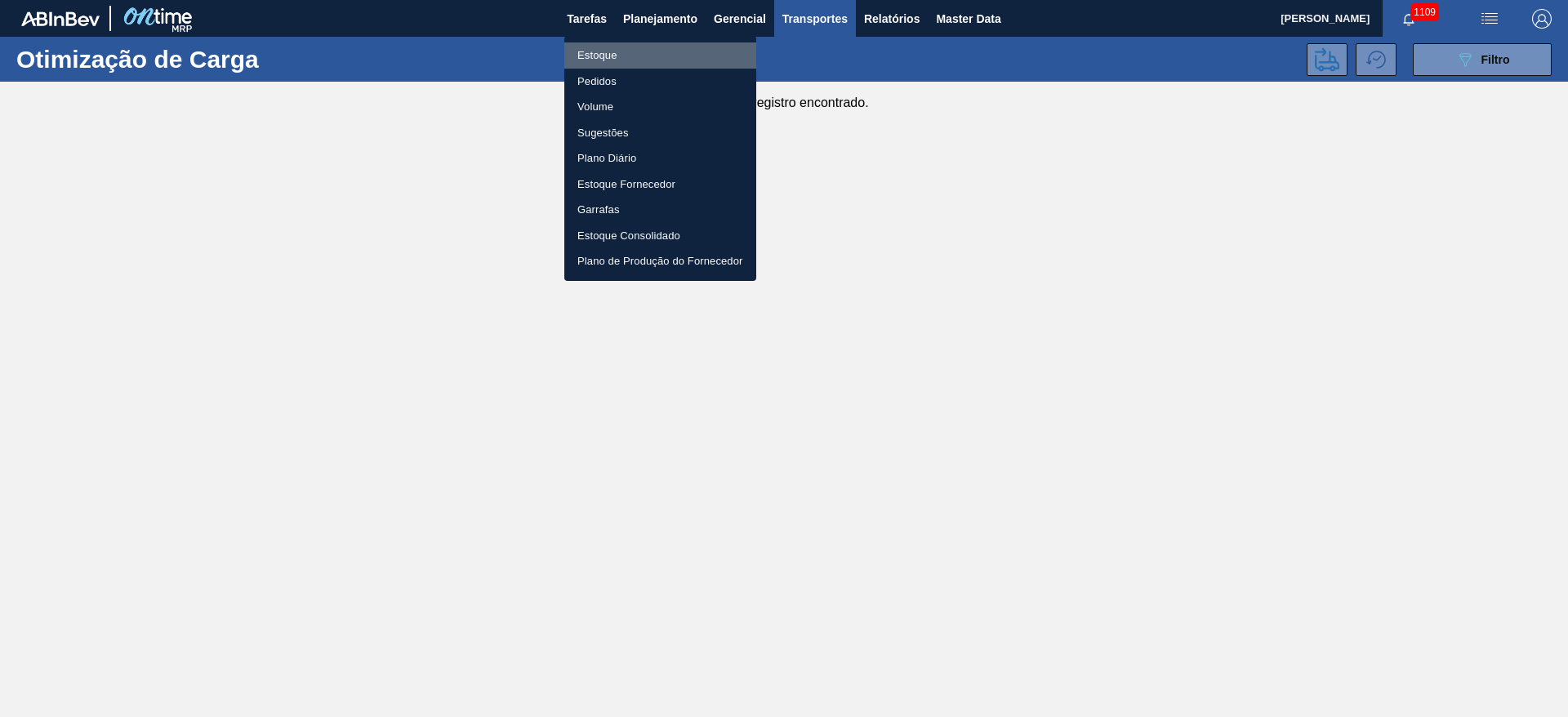
click at [596, 50] on li "Estoque" at bounding box center [659, 56] width 192 height 26
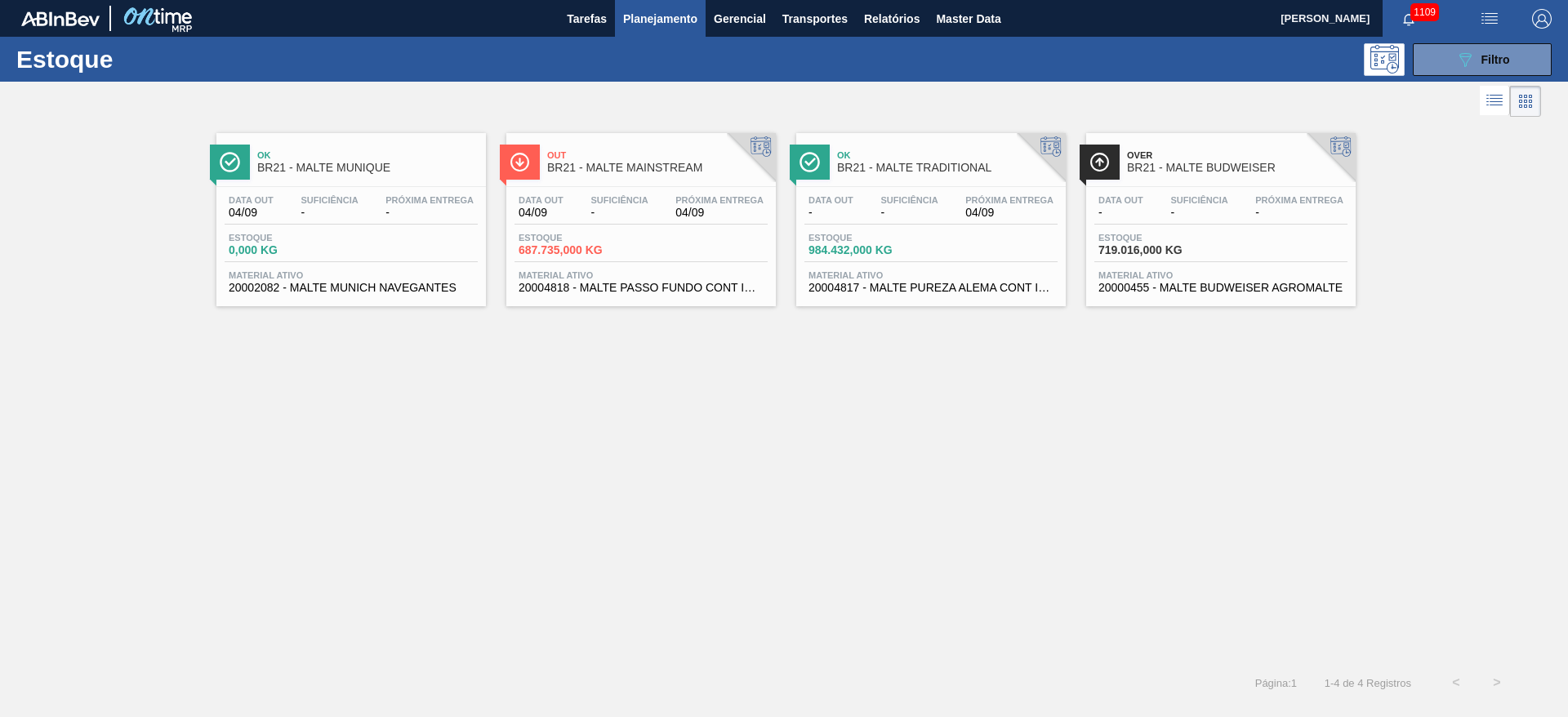
click at [893, 494] on div "Ok BR21 - MALTE MUNIQUE Data [DATE] Suficiência - Próxima Entrega - Estoque 0,0…" at bounding box center [784, 391] width 1568 height 542
